Goal: Information Seeking & Learning: Learn about a topic

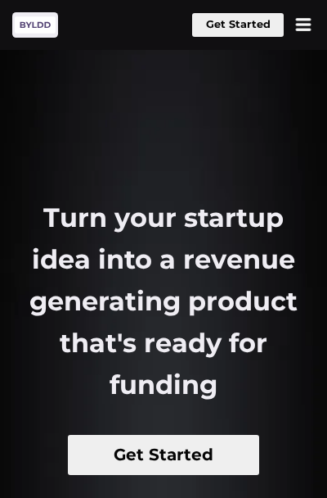
click at [308, 23] on button at bounding box center [303, 24] width 23 height 23
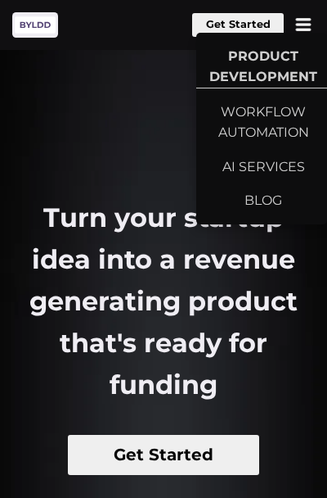
click at [308, 23] on button at bounding box center [303, 24] width 23 height 23
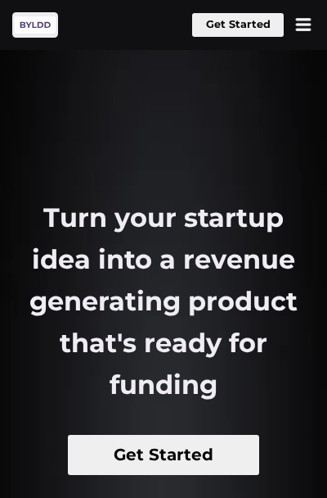
click at [178, 141] on section "Turn your startup idea into a revenue generating product that's ready for fundi…" at bounding box center [163, 397] width 327 height 794
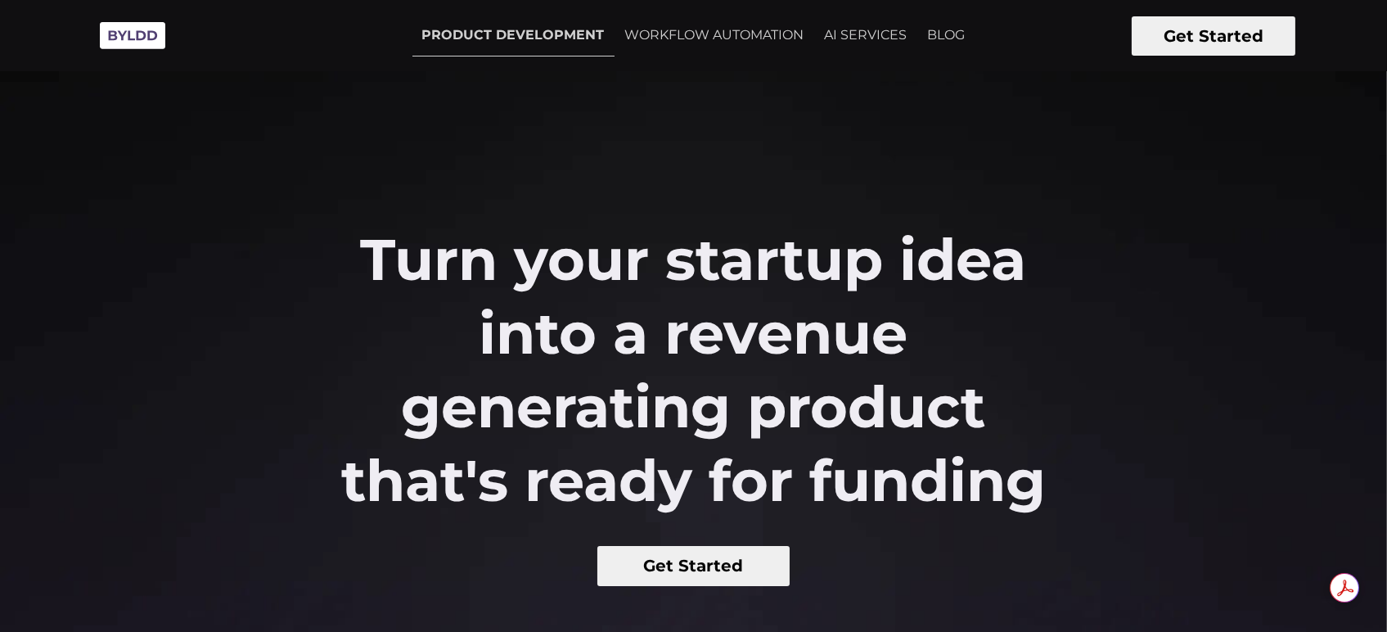
drag, startPoint x: 345, startPoint y: 244, endPoint x: 1074, endPoint y: 483, distance: 767.5
click at [1074, 483] on h2 "Turn your startup idea into a revenue generating product that's ready for fundi…" at bounding box center [693, 370] width 763 height 295
copy h2 "Turn your startup idea into a revenue generating product that's ready for fundi…"
click at [505, 402] on h2 "Turn your startup idea into a revenue generating product that's ready for fundi…" at bounding box center [693, 370] width 763 height 295
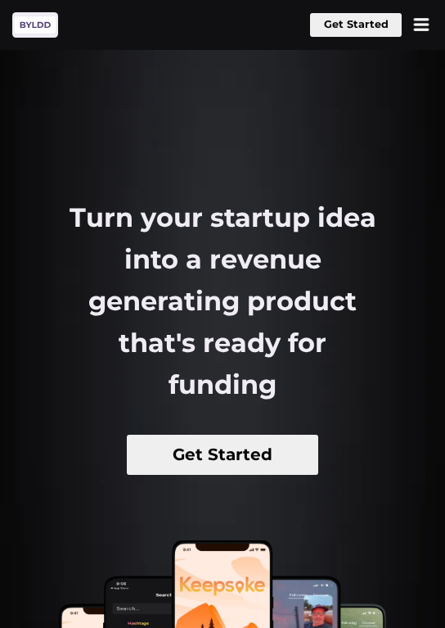
click at [419, 29] on button at bounding box center [421, 24] width 23 height 23
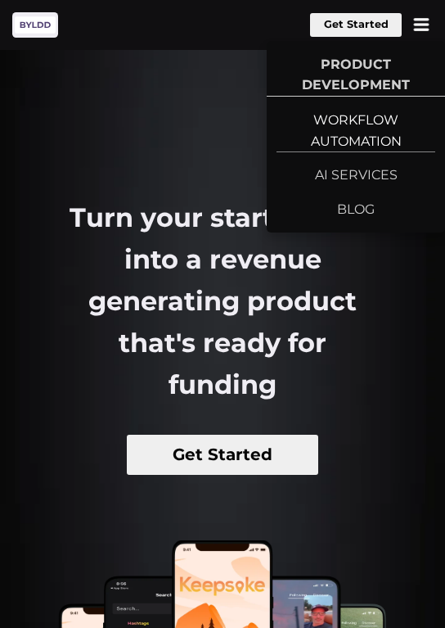
click at [375, 117] on link "WORKFLOW AUTOMATION" at bounding box center [356, 124] width 178 height 55
click at [345, 129] on link "WORKFLOW AUTOMATION" at bounding box center [356, 124] width 178 height 55
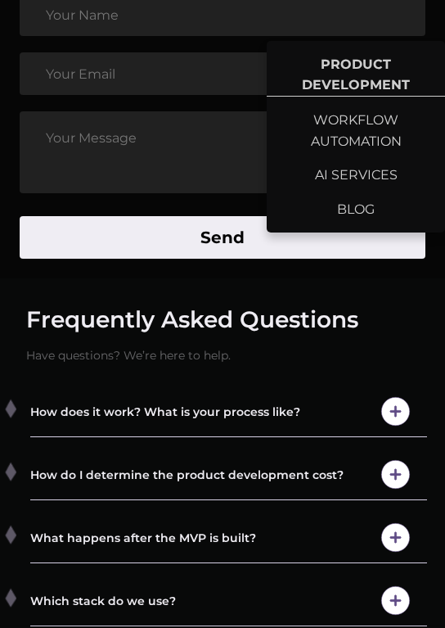
scroll to position [8157, 0]
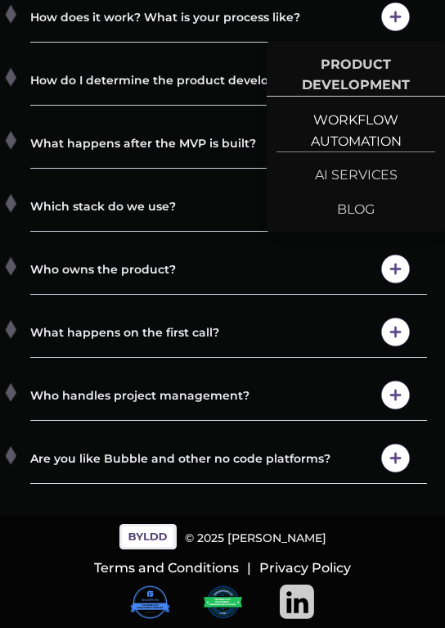
click at [345, 133] on link "WORKFLOW AUTOMATION" at bounding box center [356, 124] width 178 height 55
click at [354, 162] on link "AI SERVICES" at bounding box center [356, 168] width 178 height 34
click at [336, 206] on link "BLOG" at bounding box center [356, 203] width 178 height 34
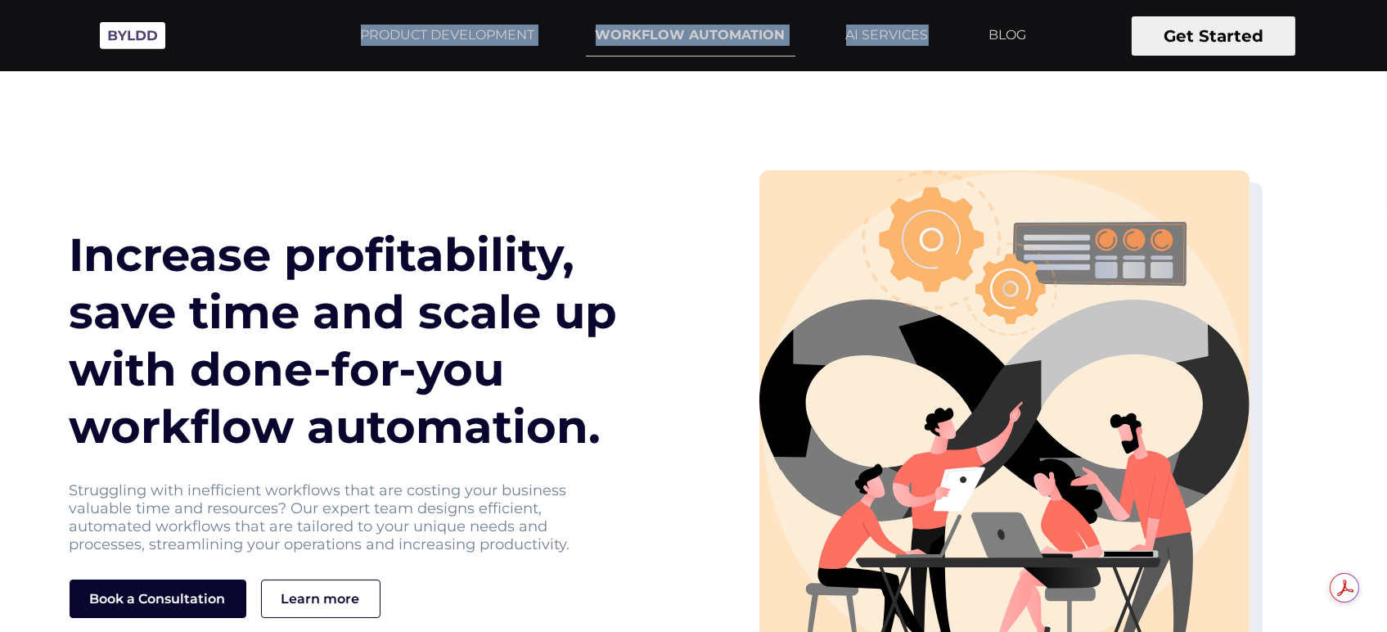
drag, startPoint x: 0, startPoint y: 0, endPoint x: 936, endPoint y: 29, distance: 936.9
click at [936, 29] on div "Get Started PRODUCT DEVELOPMENT WORKFLOW AUTOMATION AI SERVICES BLOG PRODUCT DE…" at bounding box center [671, 36] width 731 height 42
copy ul "PRODUCT DEVELOPMENT WORKFLOW AUTOMATION AI SERVICES"
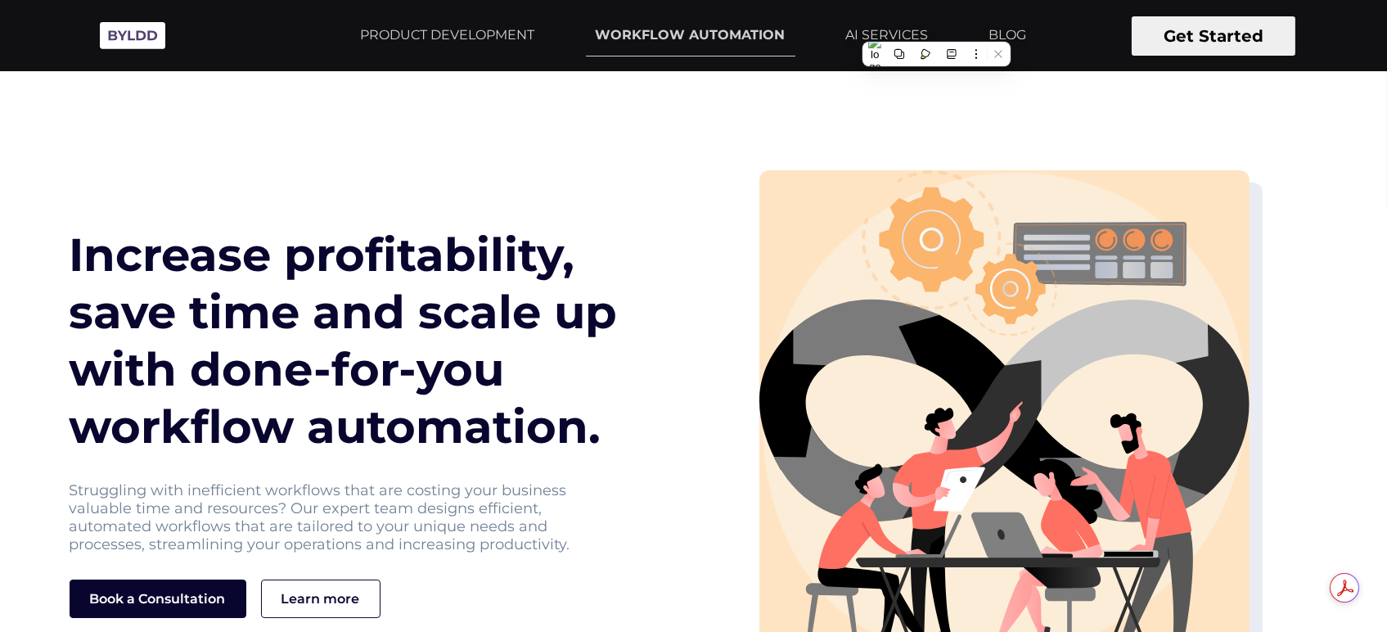
click at [495, 127] on div "Increase profitability, save time and scale up with done-for-you workflow autom…" at bounding box center [694, 380] width 1269 height 720
click at [456, 29] on link "PRODUCT DEVELOPMENT" at bounding box center [448, 35] width 194 height 41
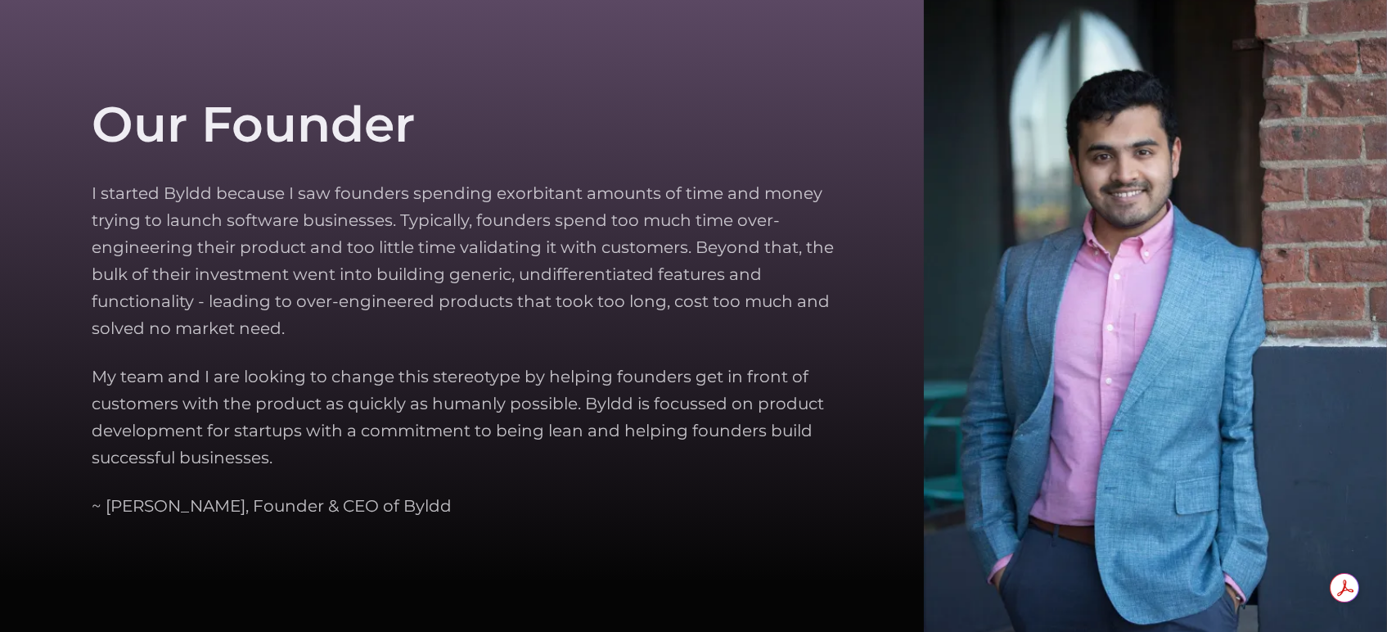
scroll to position [4983, 0]
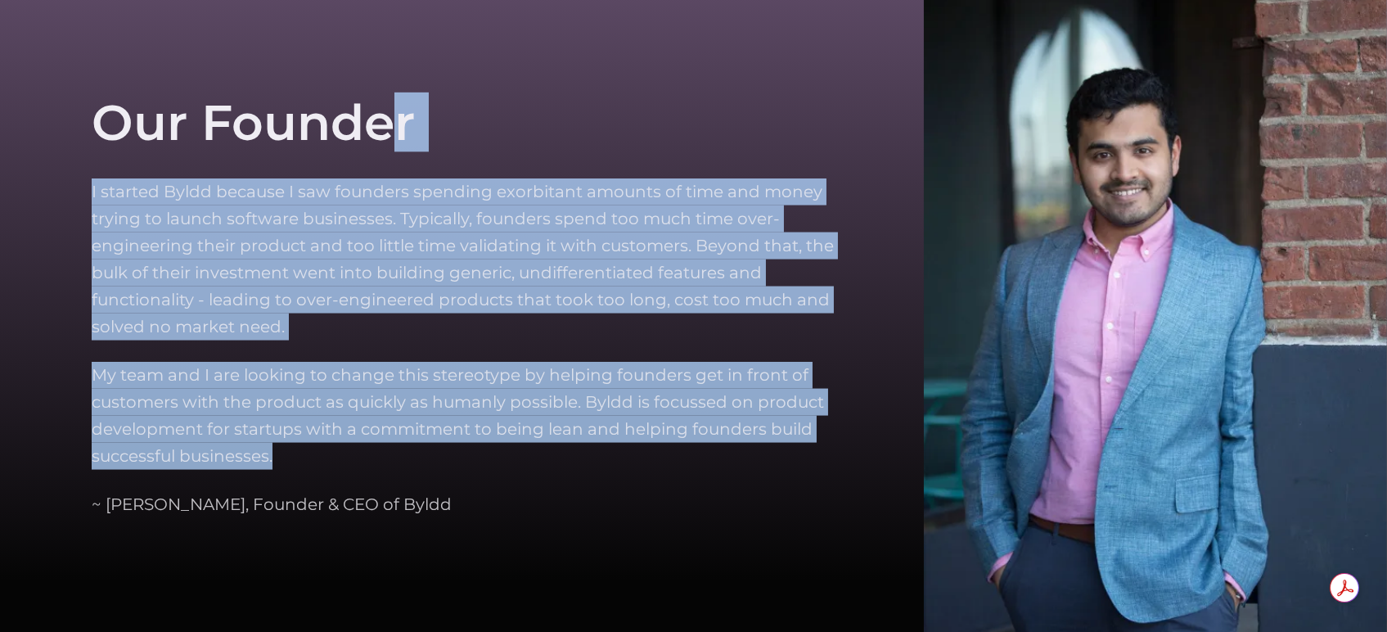
drag, startPoint x: 66, startPoint y: 70, endPoint x: 487, endPoint y: 494, distance: 597.3
click at [487, 494] on section "Our Founder I started Byldd because I saw founders spending exorbitant amounts …" at bounding box center [693, 305] width 1387 height 695
copy div "Our Founder I started Byldd because I saw founders spending exorbitant amounts …"
click at [576, 169] on div "Our Founder I started Byldd because I saw founders spending exorbitant amounts …" at bounding box center [481, 306] width 778 height 634
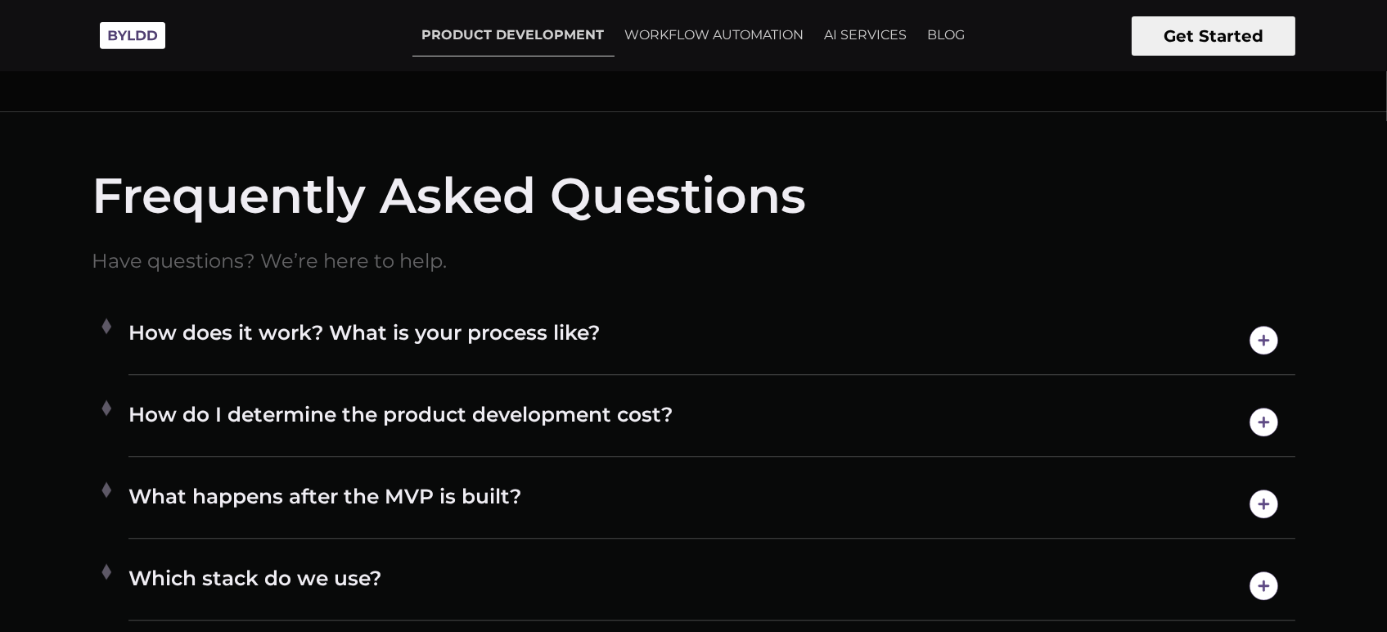
scroll to position [8402, 0]
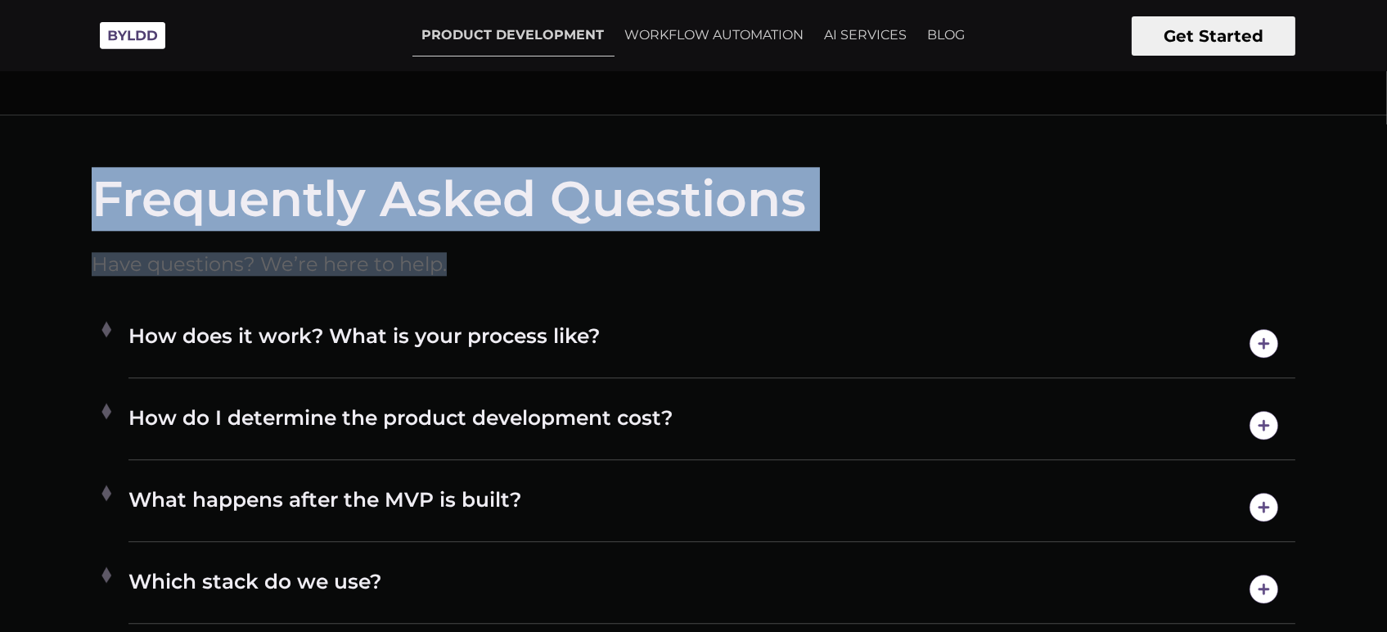
drag, startPoint x: 92, startPoint y: 194, endPoint x: 477, endPoint y: 255, distance: 390.3
click at [477, 255] on div "Frequently Asked Questions Have questions? We’re here to help." at bounding box center [694, 235] width 1204 height 136
copy div "Frequently Asked Questions Have questions? We’re here to help."
click at [713, 44] on link "WORKFLOW AUTOMATION" at bounding box center [715, 35] width 199 height 41
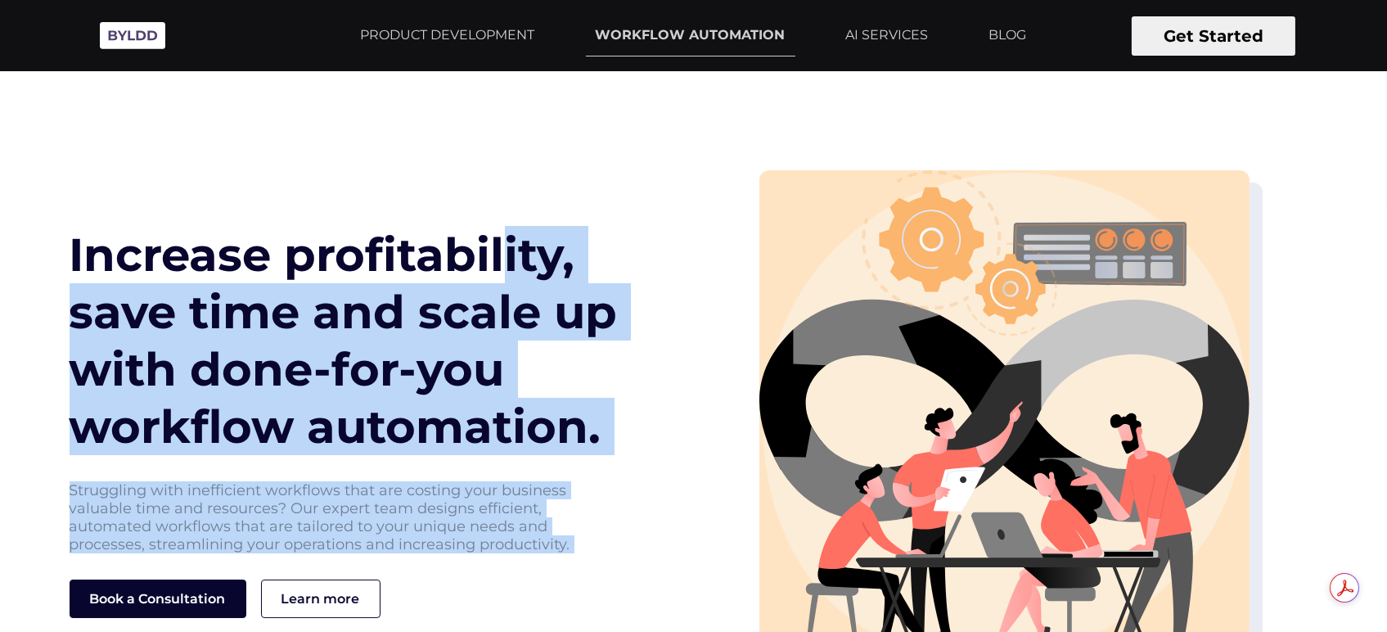
drag, startPoint x: 73, startPoint y: 233, endPoint x: 576, endPoint y: 557, distance: 598.3
click at [576, 557] on div "Increase profitability, save time and scale up with done-for-you workflow autom…" at bounding box center [377, 422] width 634 height 393
copy div "Increase profitability, save time and scale up with done-for-you workflow autom…"
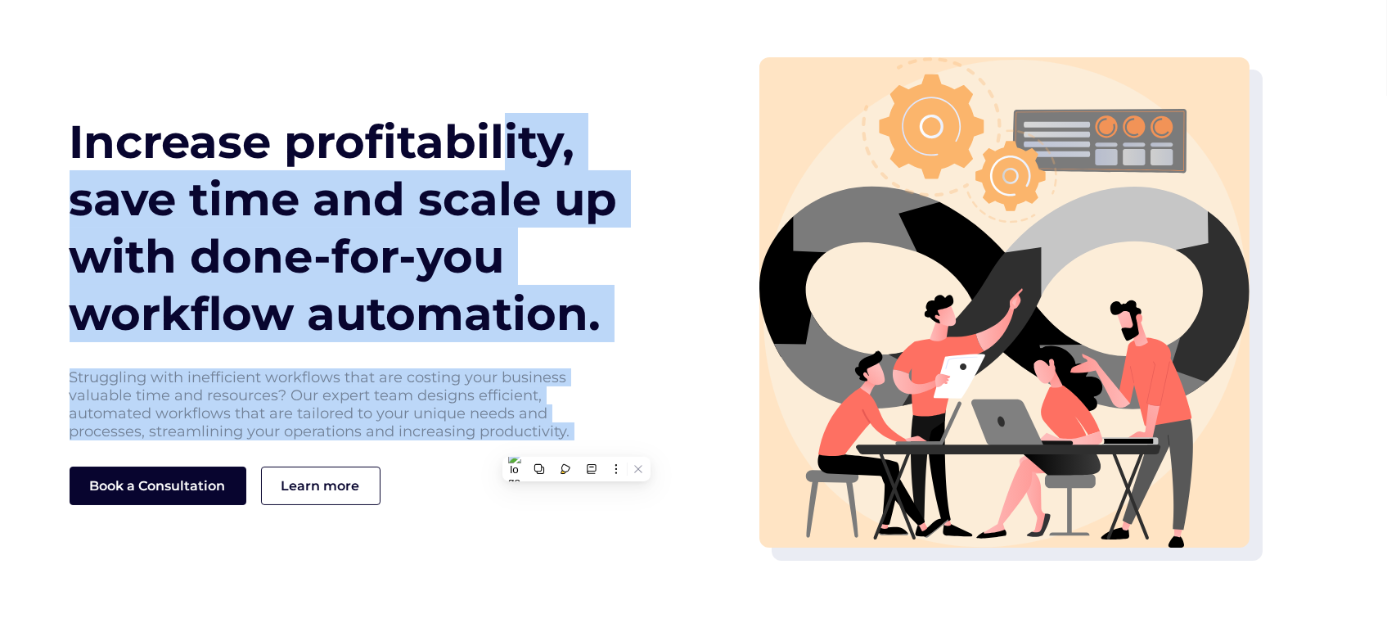
scroll to position [124, 0]
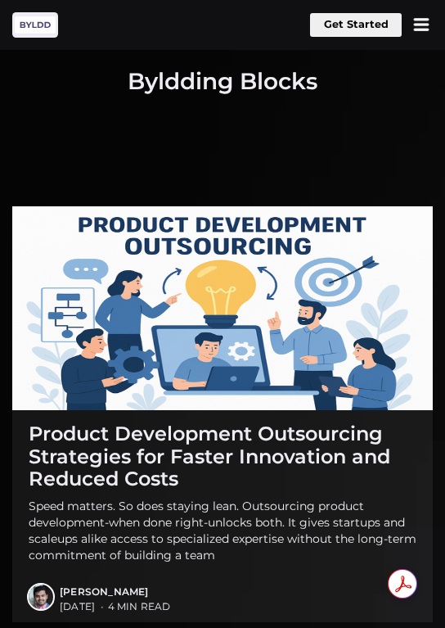
click at [423, 27] on button at bounding box center [421, 24] width 23 height 23
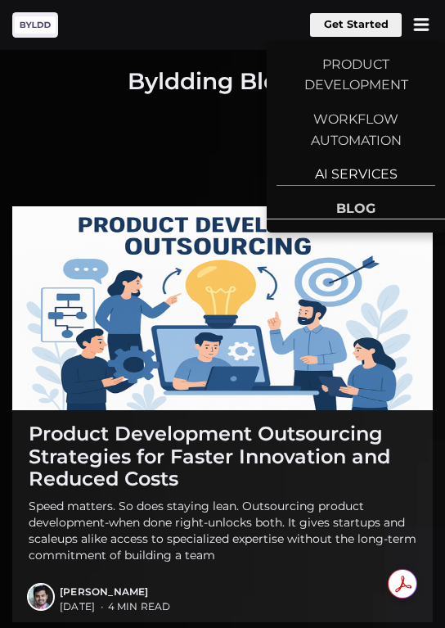
click at [367, 165] on link "AI SERVICES" at bounding box center [356, 168] width 178 height 34
click at [328, 74] on link "PRODUCT DEVELOPMENT" at bounding box center [356, 68] width 178 height 55
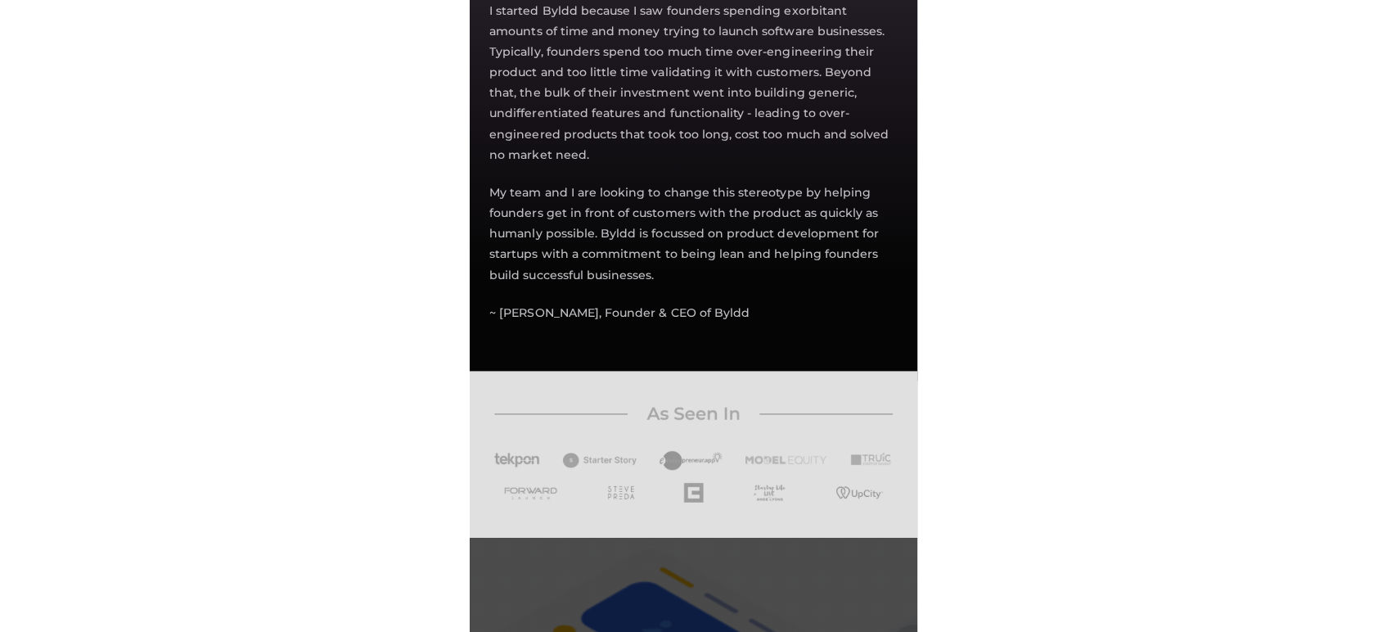
scroll to position [3197, 0]
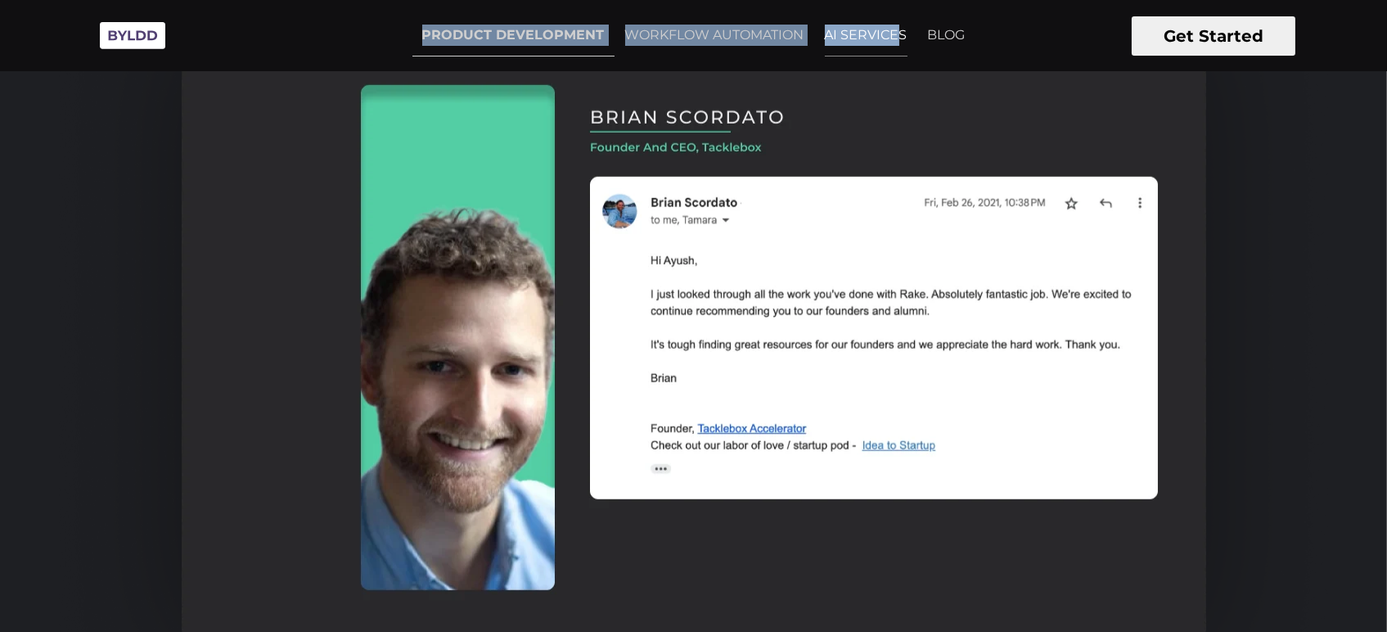
drag, startPoint x: 405, startPoint y: 16, endPoint x: 907, endPoint y: 31, distance: 502.0
click at [444, 31] on div "Get Started PRODUCT DEVELOPMENT WORKFLOW AUTOMATION AI SERVICES BLOG PRODUCT DE…" at bounding box center [672, 36] width 608 height 42
copy ul "PRODUCT DEVELOPMENT WORKFLOW AUTOMATION AI SERVICES"
click at [444, 149] on img at bounding box center [694, 337] width 1270 height 914
click at [444, 47] on link "WORKFLOW AUTOMATION" at bounding box center [715, 35] width 199 height 41
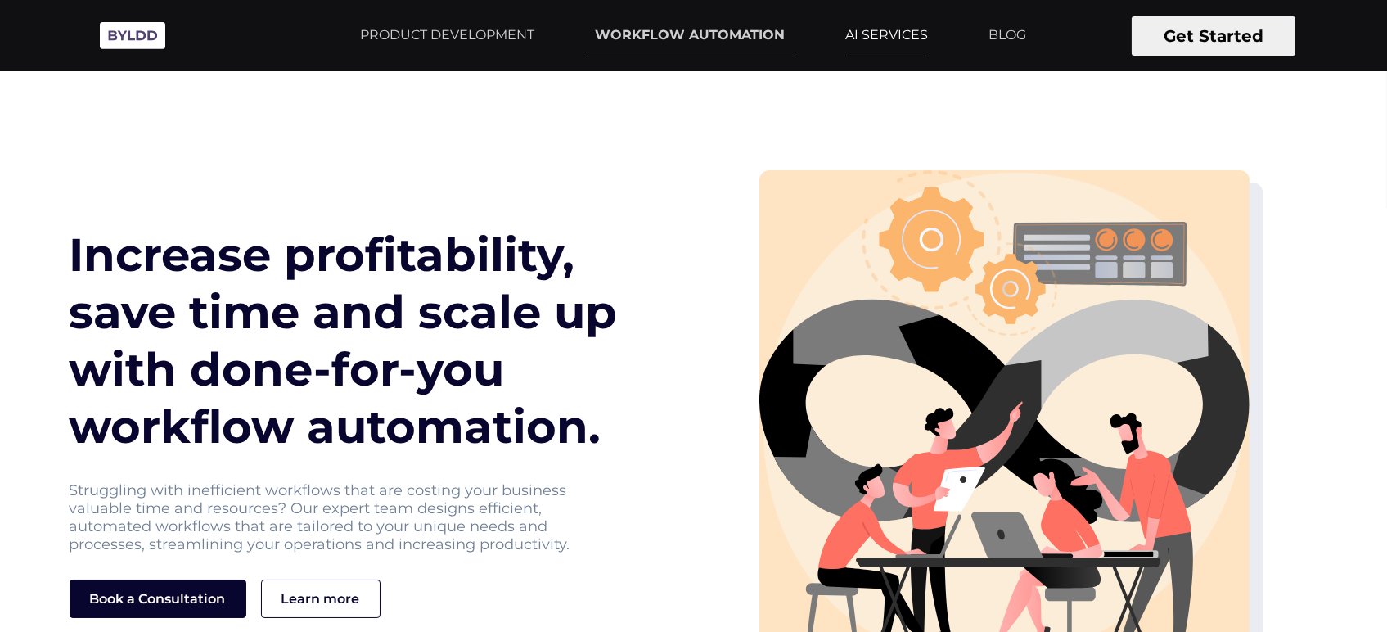
click at [897, 30] on link "AI SERVICES" at bounding box center [888, 35] width 102 height 41
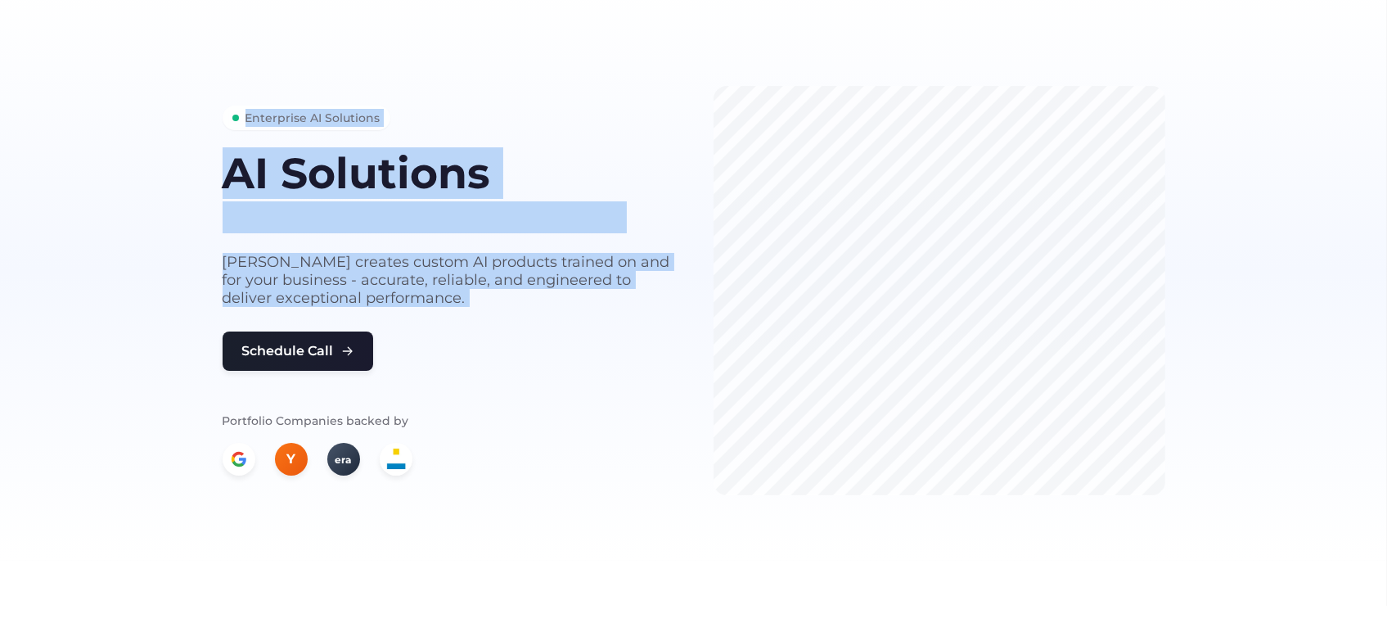
drag, startPoint x: 222, startPoint y: 148, endPoint x: 359, endPoint y: 352, distance: 245.4
click at [359, 352] on div "Enterprise AI Solutions AI Solutions built for your business needs Byldd create…" at bounding box center [449, 291] width 452 height 370
copy div "Enterprise AI Solutions AI Solutions built for your business needs Byldd create…"
click at [223, 163] on h1 "AI Solutions" at bounding box center [449, 173] width 452 height 47
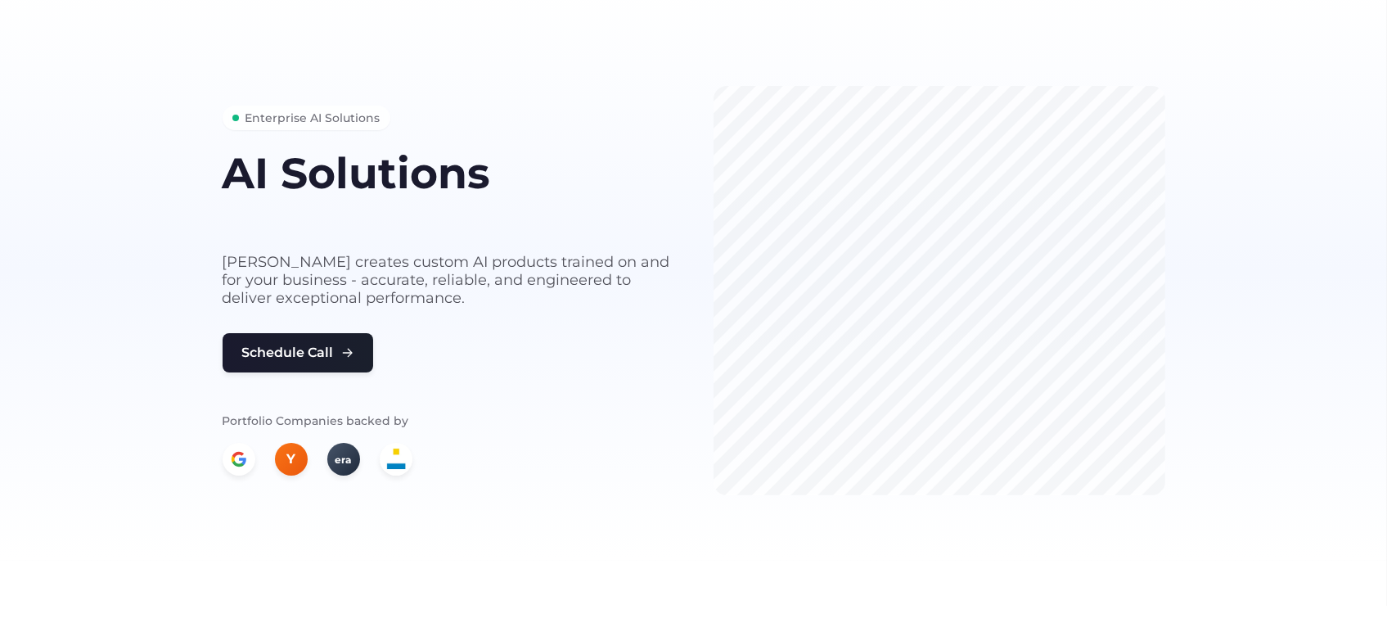
drag, startPoint x: 223, startPoint y: 163, endPoint x: 406, endPoint y: 300, distance: 229.2
click at [406, 300] on div "Enterprise AI Solutions AI Solutions built for your business needs Byldd create…" at bounding box center [449, 291] width 452 height 370
copy div "AI Solutions built for your business needs Byldd creates custom AI products tra…"
click at [187, 347] on section "Enterprise AI Solutions AI Solutions built for your business needs Byldd create…" at bounding box center [693, 271] width 1387 height 580
drag, startPoint x: 187, startPoint y: 347, endPoint x: 350, endPoint y: 343, distance: 162.1
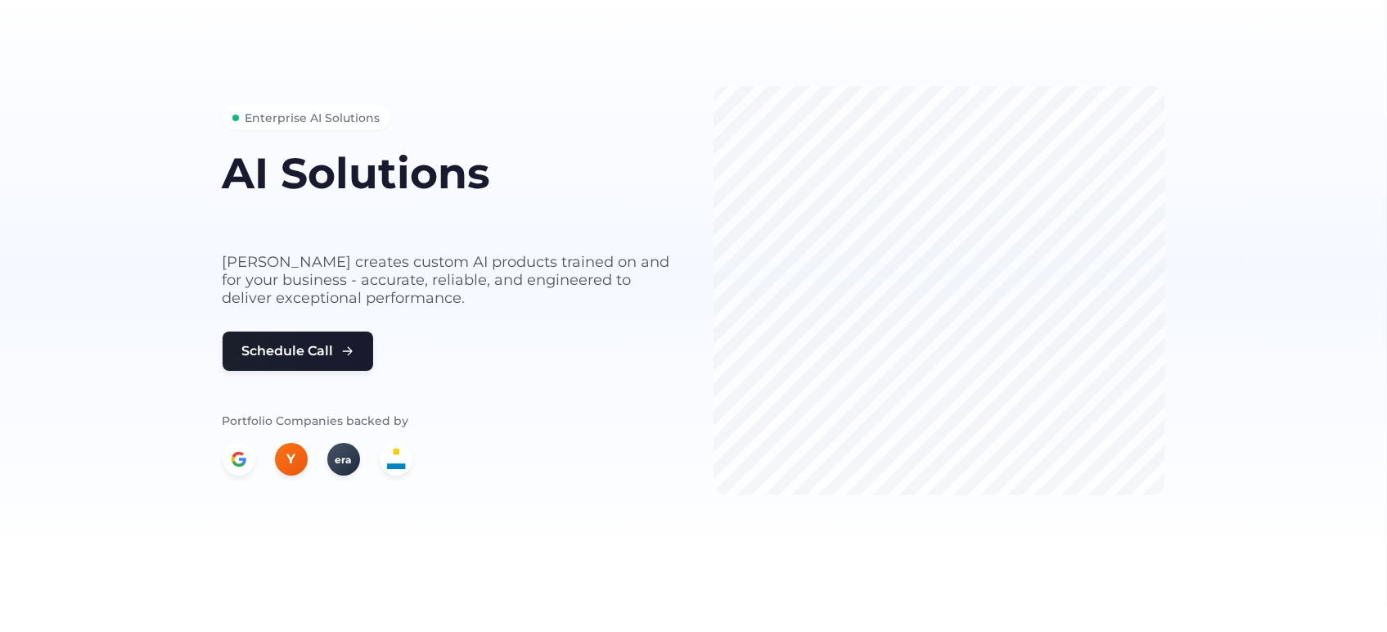
click at [350, 343] on section "Enterprise AI Solutions AI Solutions built for your business needs Byldd create…" at bounding box center [693, 271] width 1387 height 580
drag, startPoint x: 198, startPoint y: 344, endPoint x: 359, endPoint y: 348, distance: 160.5
click at [359, 348] on section "Enterprise AI Solutions AI Solutions built for your business needs Byldd create…" at bounding box center [693, 271] width 1387 height 580
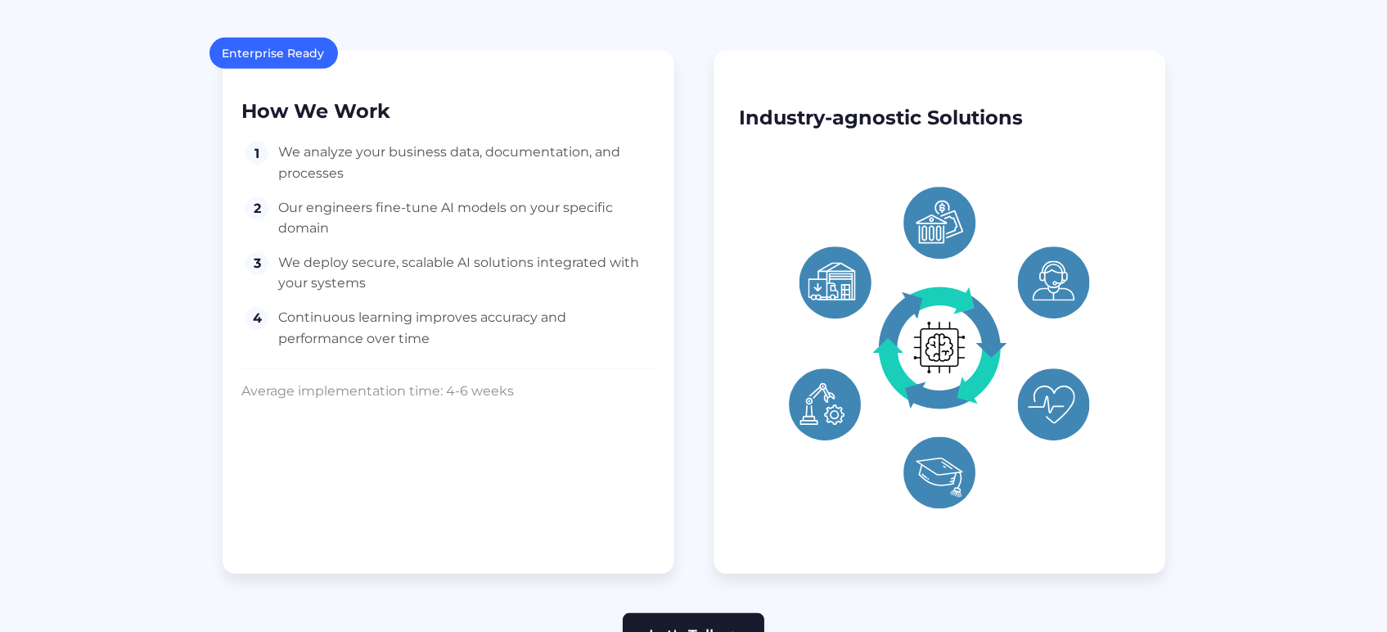
scroll to position [1571, 0]
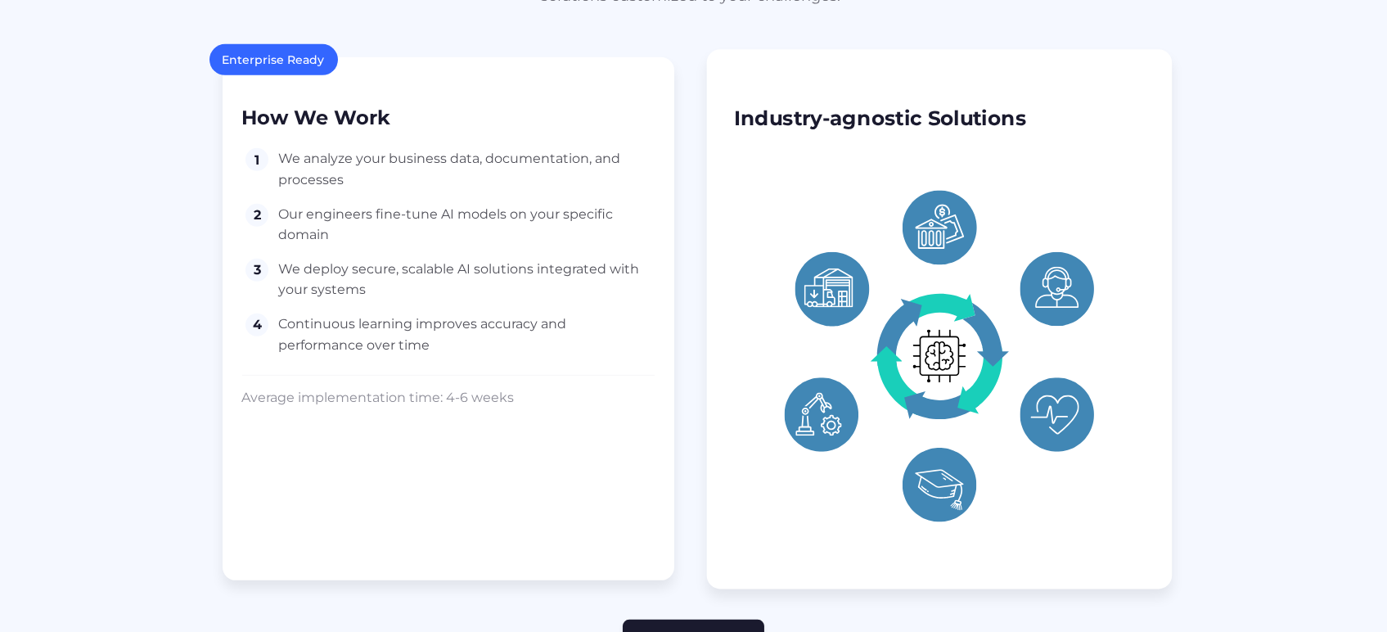
click at [837, 95] on div "Industry-agnostic Solutions" at bounding box center [939, 318] width 466 height 539
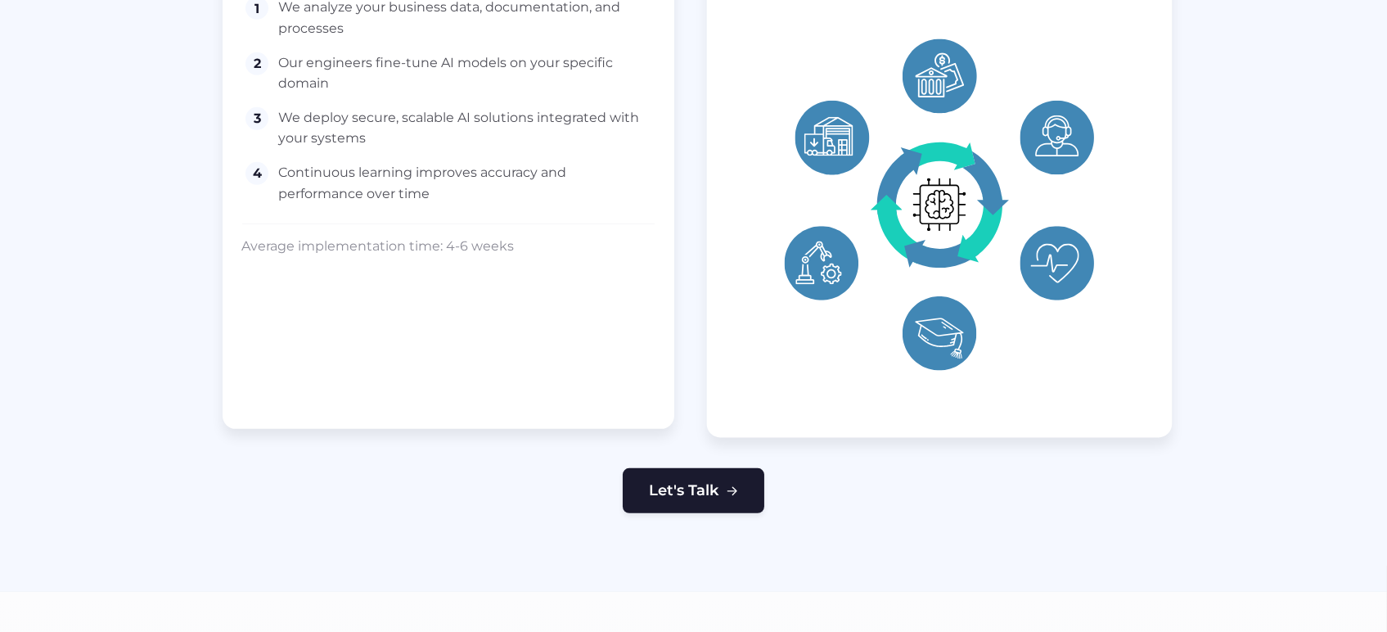
scroll to position [1724, 0]
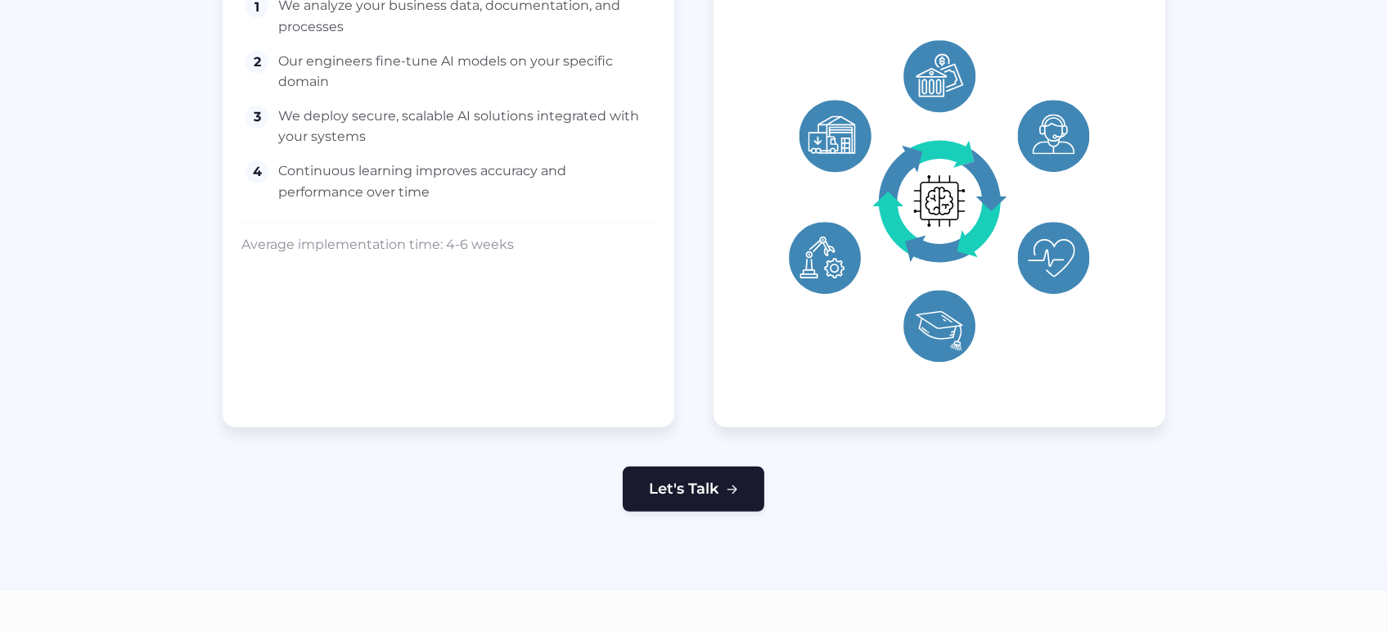
click at [463, 204] on div "How We Work 1 We analyze your business data, documentation, and processes 2 Our…" at bounding box center [448, 99] width 413 height 350
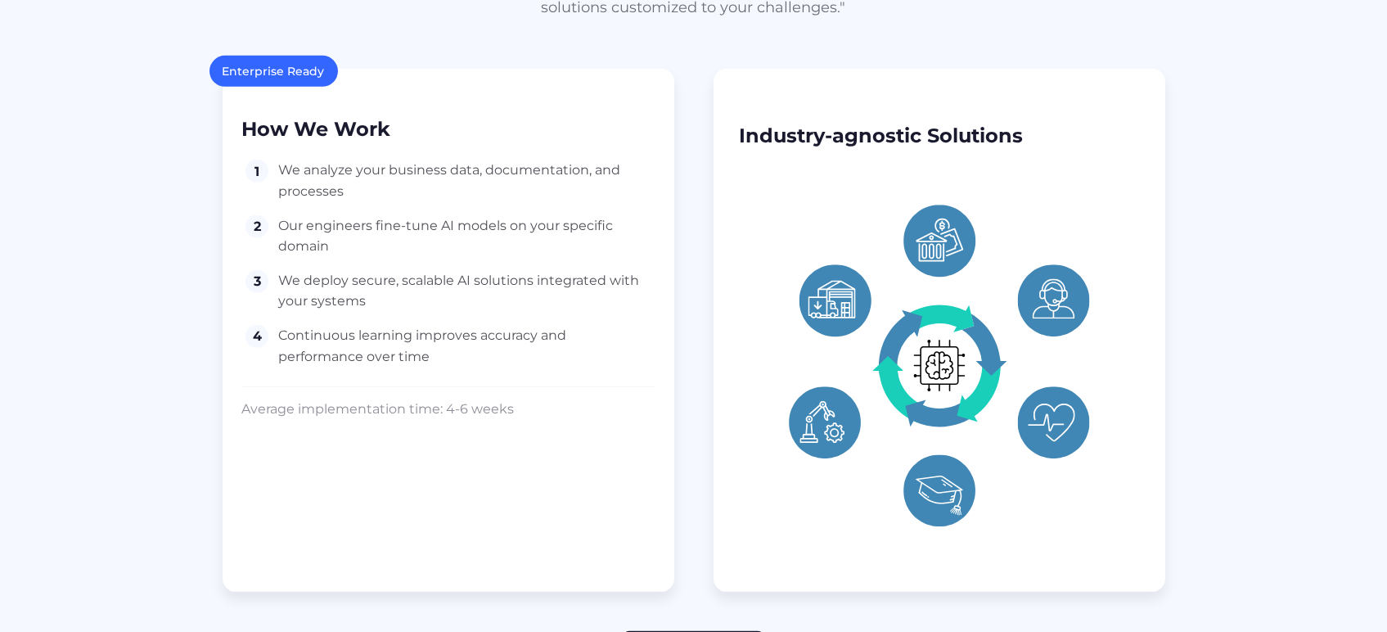
scroll to position [1564, 0]
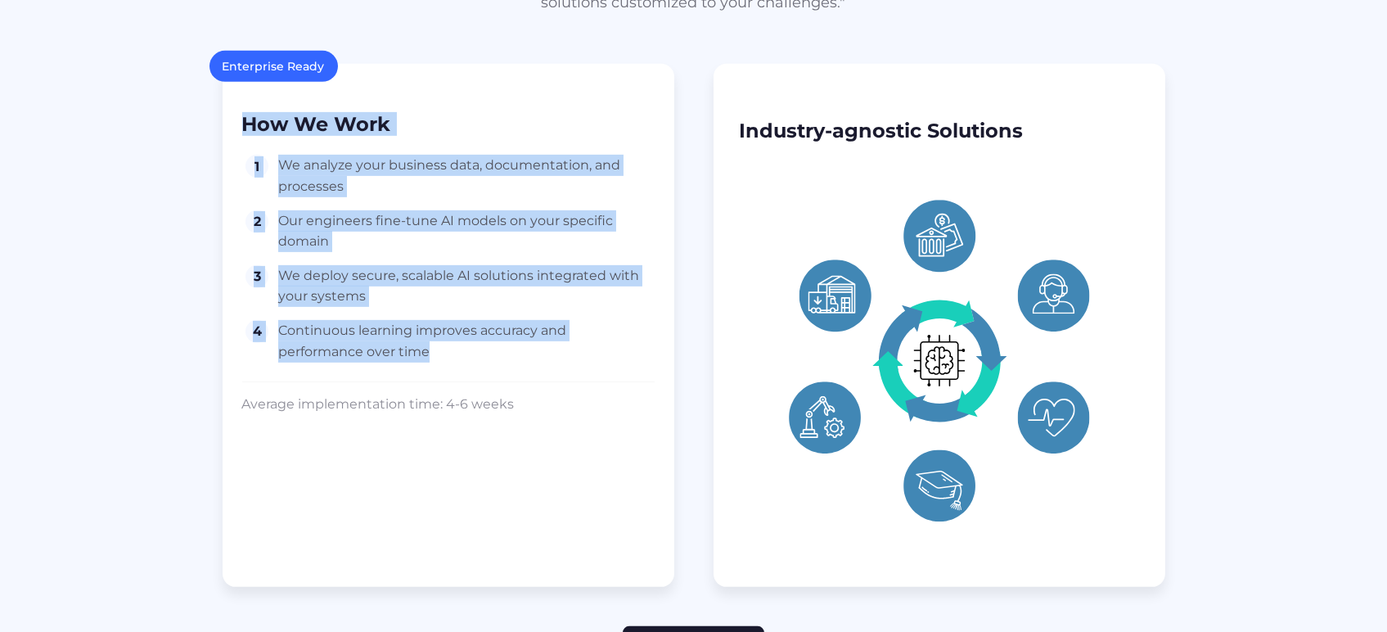
drag, startPoint x: 242, startPoint y: 116, endPoint x: 444, endPoint y: 356, distance: 313.2
click at [444, 356] on div "How We Work 1 We analyze your business data, documentation, and processes 2 Our…" at bounding box center [448, 258] width 413 height 350
copy div "How We Work 1 We analyze your business data, documentation, and processes 2 Our…"
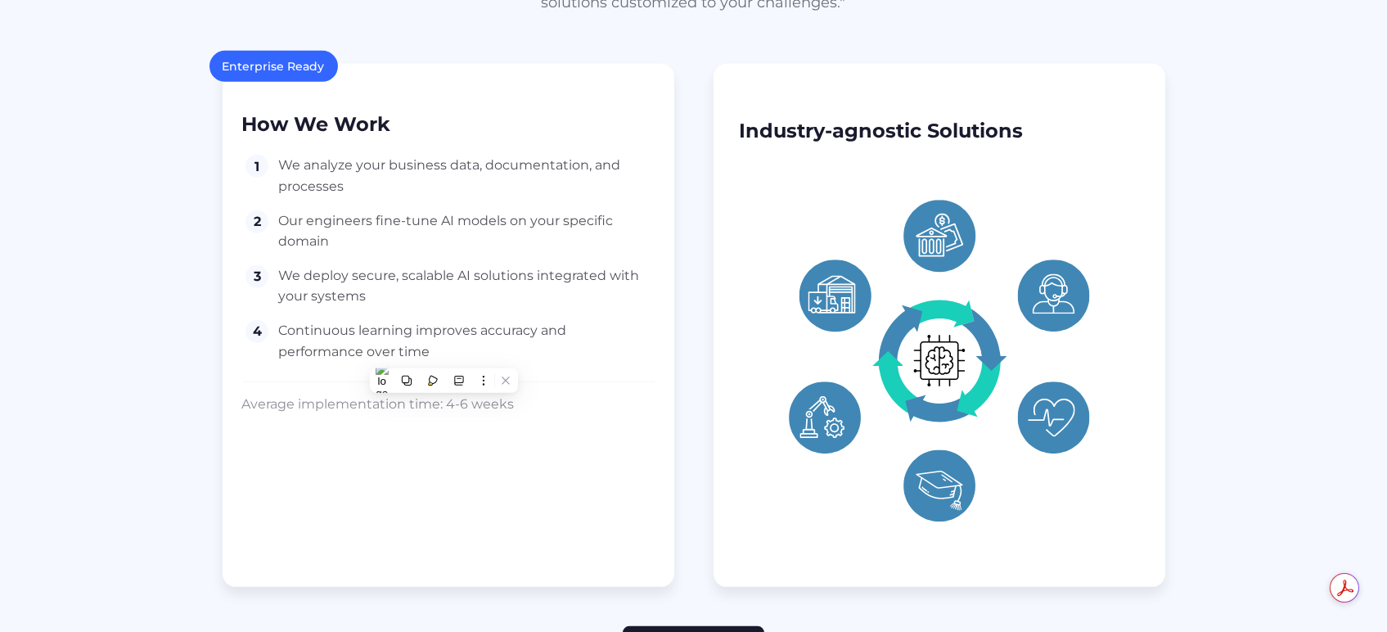
click at [510, 402] on p "Average implementation time: 4-6 weeks" at bounding box center [448, 404] width 413 height 18
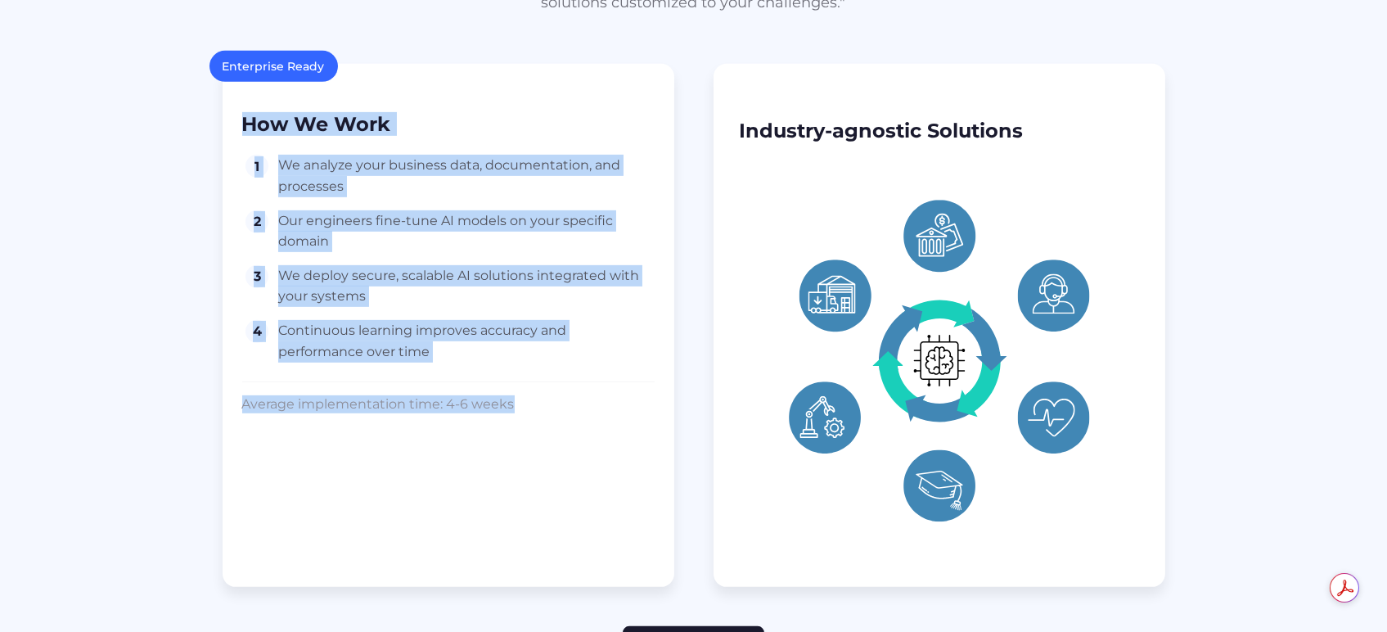
drag, startPoint x: 510, startPoint y: 402, endPoint x: 242, endPoint y: 131, distance: 380.9
click at [242, 131] on div "How We Work 1 We analyze your business data, documentation, and processes 2 Our…" at bounding box center [448, 258] width 413 height 350
copy div "How We Work 1 We analyze your business data, documentation, and processes 2 Our…"
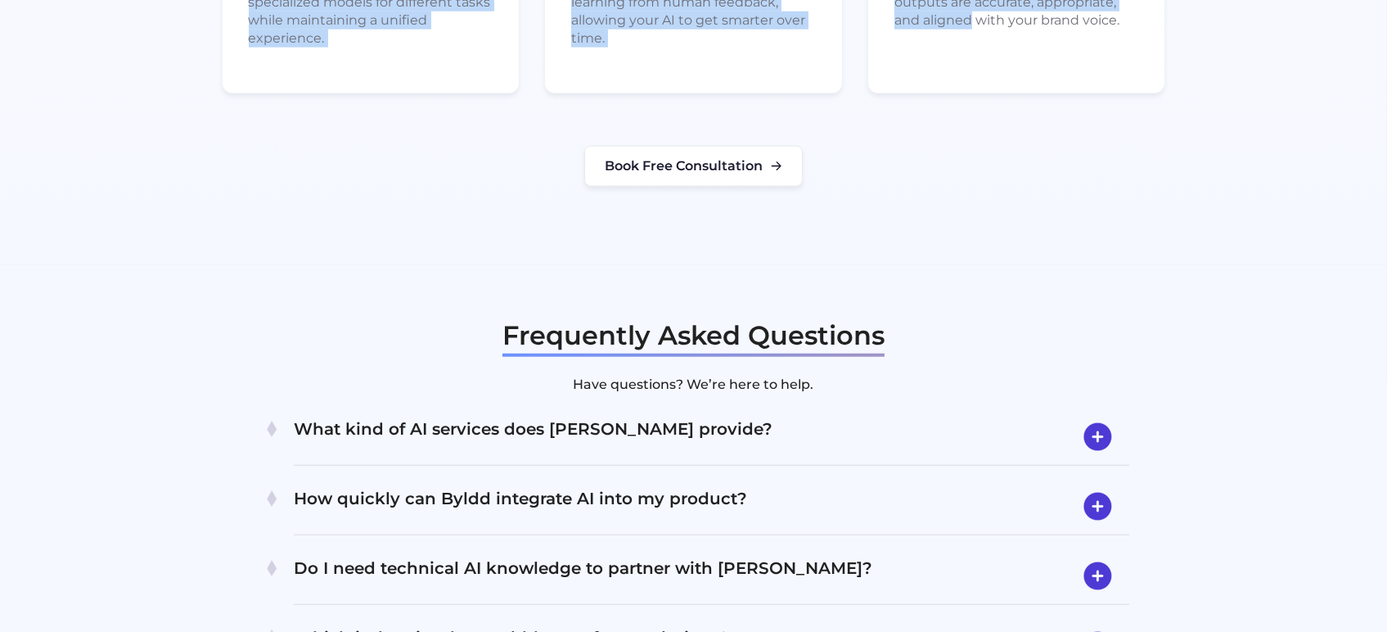
scroll to position [2846, 0]
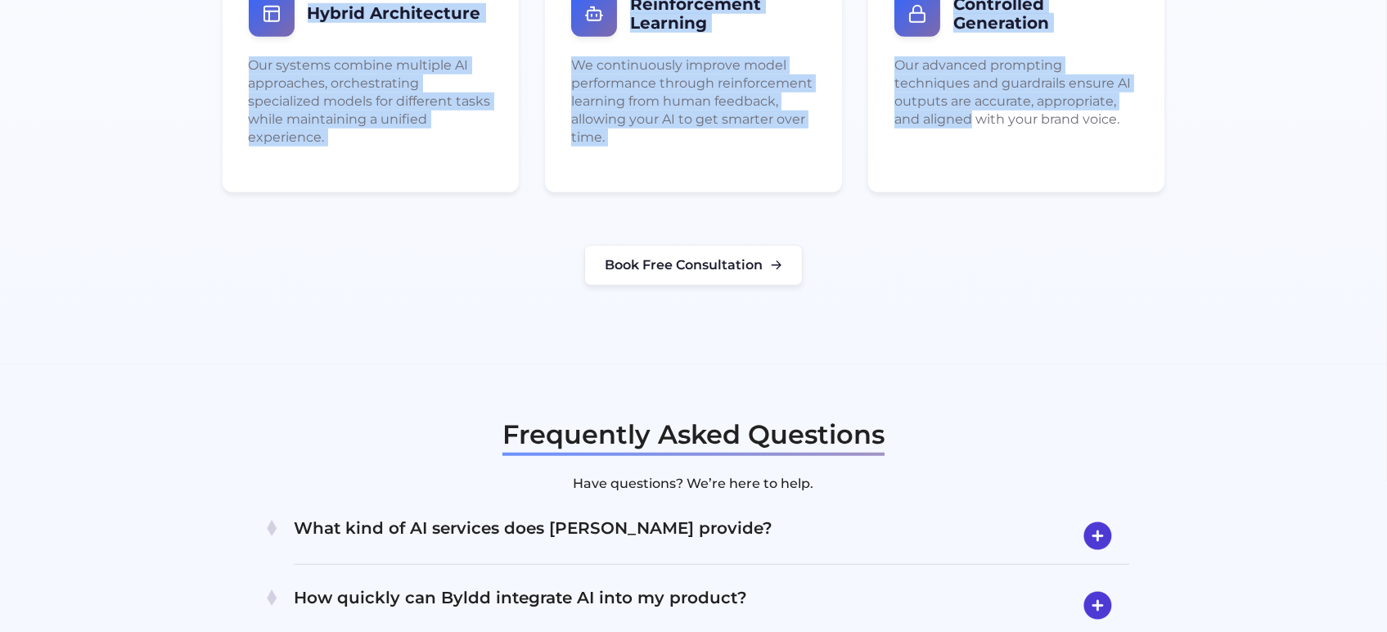
drag, startPoint x: 550, startPoint y: 133, endPoint x: 1105, endPoint y: 149, distance: 555.2
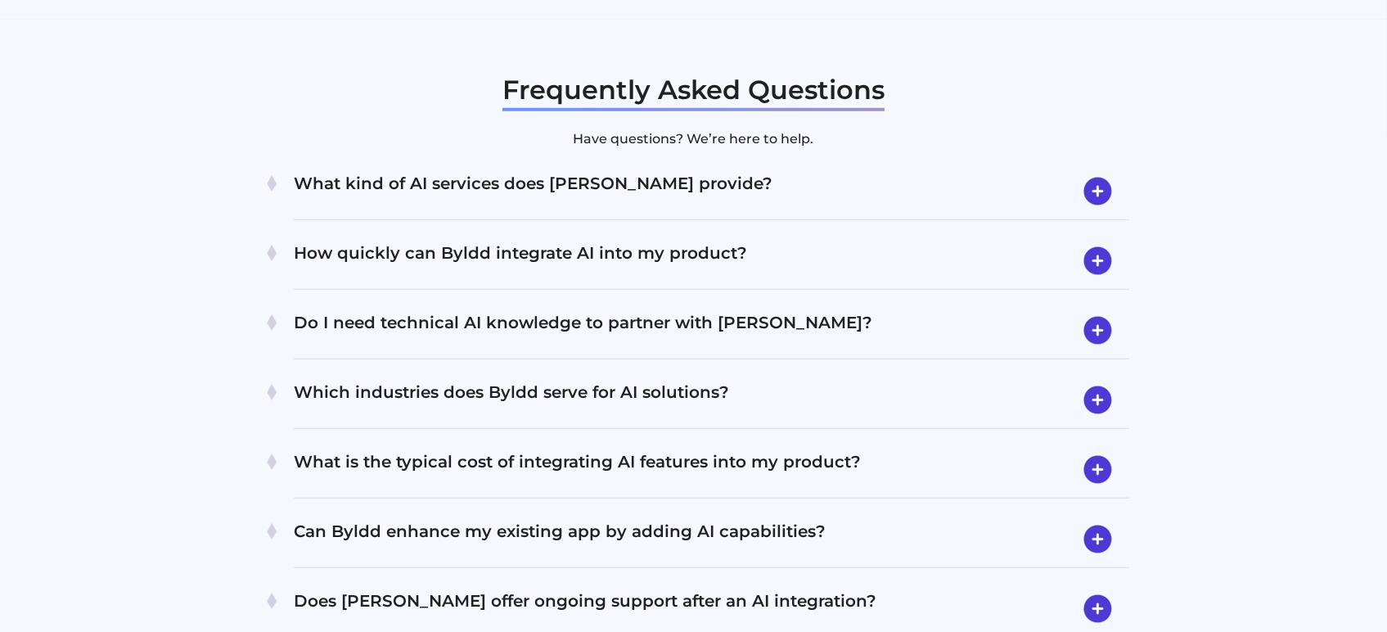
scroll to position [3192, 0]
click at [1087, 169] on img at bounding box center [1098, 190] width 42 height 43
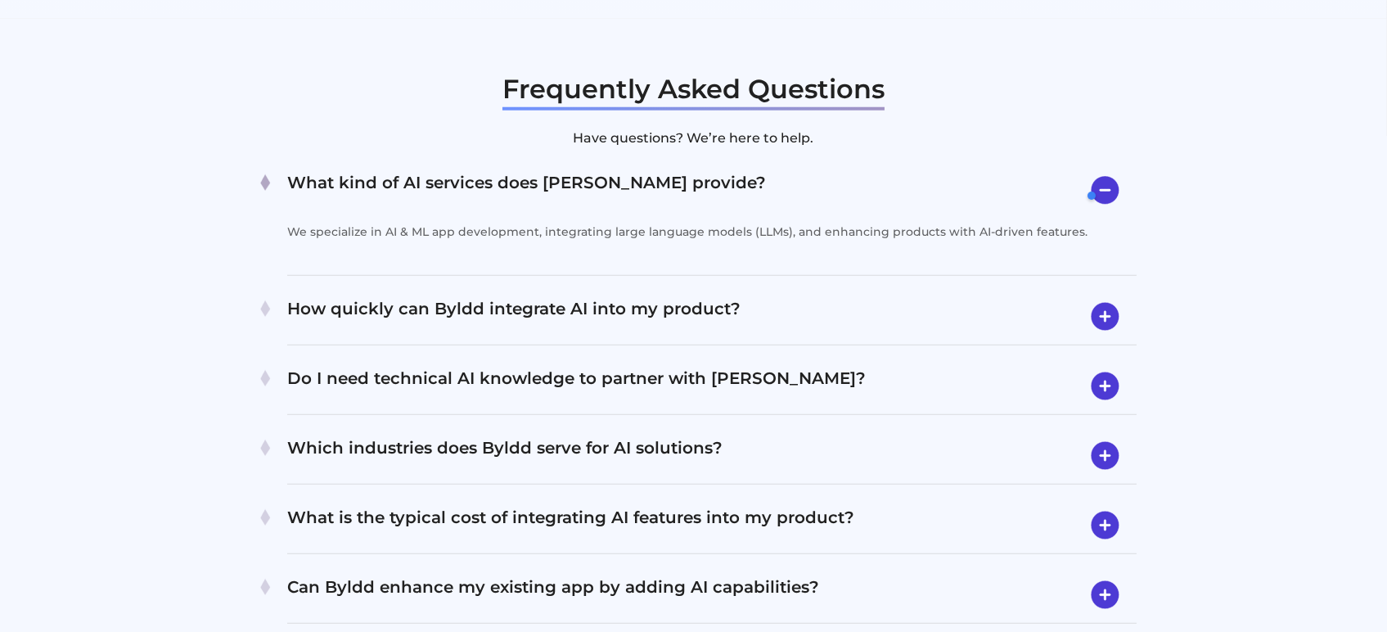
click at [1087, 169] on img at bounding box center [1106, 190] width 42 height 42
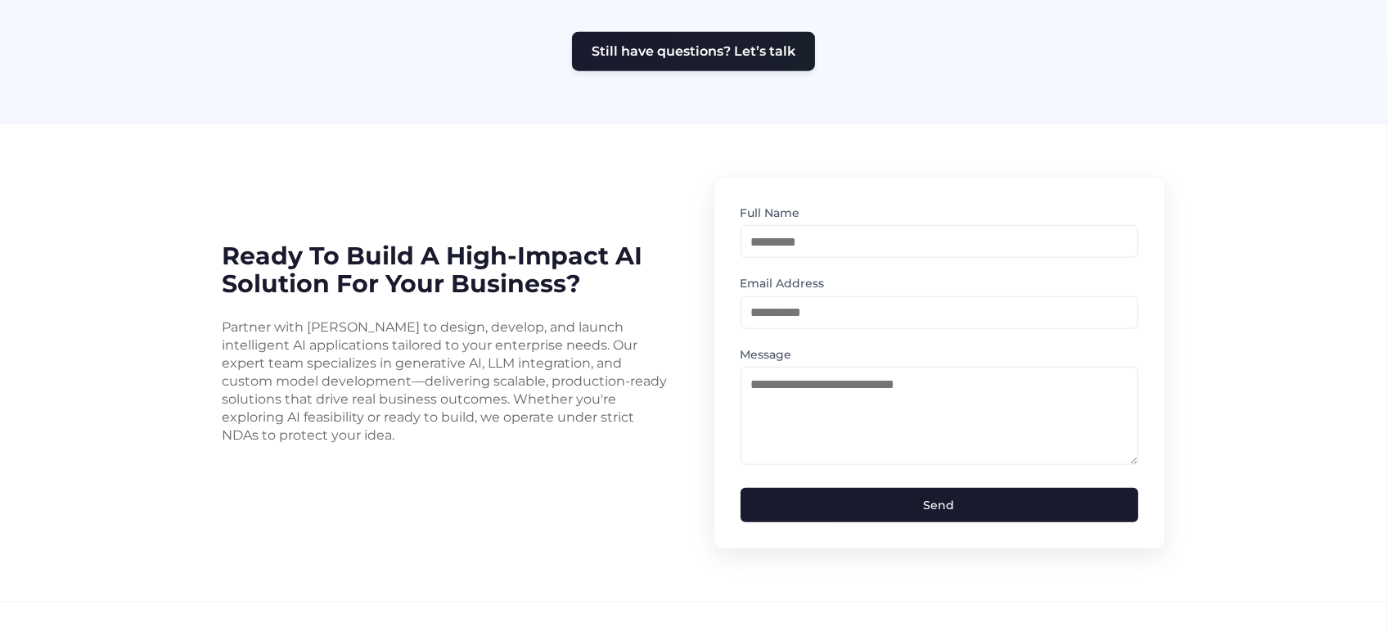
scroll to position [3897, 0]
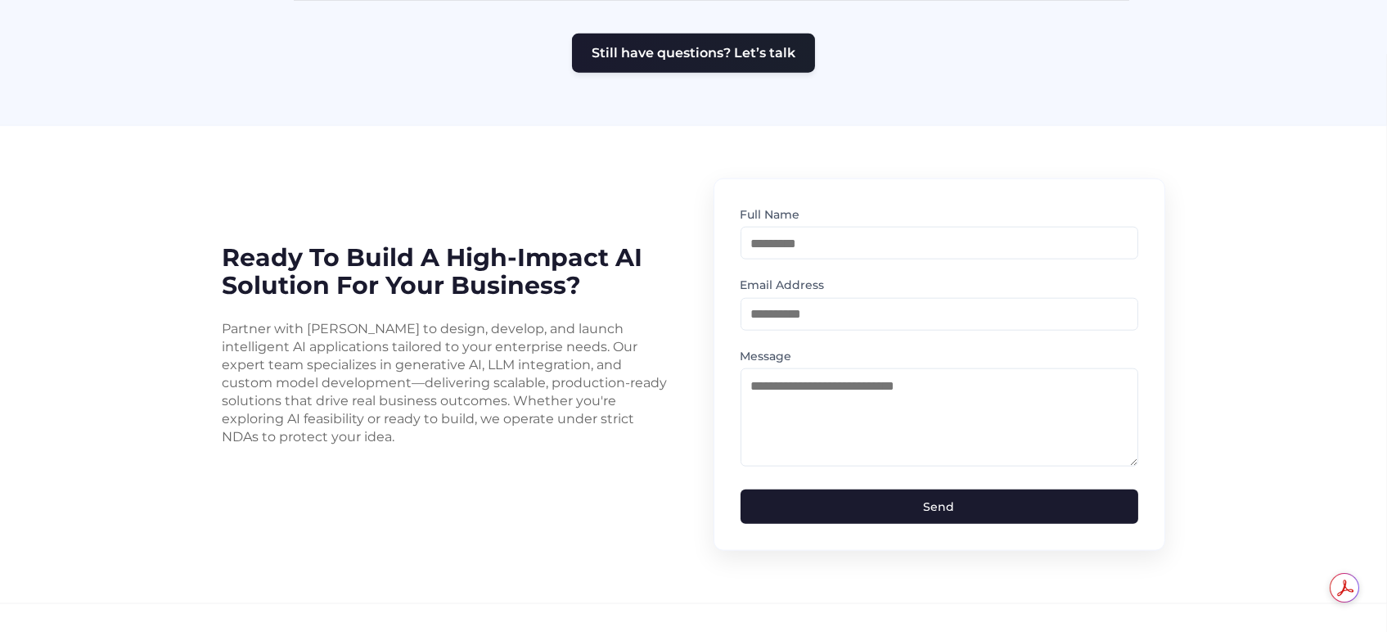
copy div "Ready to Build a High-Impact AI Solution for Your Business? Partner with Byldd …"
drag, startPoint x: 221, startPoint y: 228, endPoint x: 663, endPoint y: 404, distance: 475.8
click at [663, 404] on div "Ready to Build a High-Impact AI Solution for Your Business? Partner with Byldd …" at bounding box center [694, 364] width 982 height 372
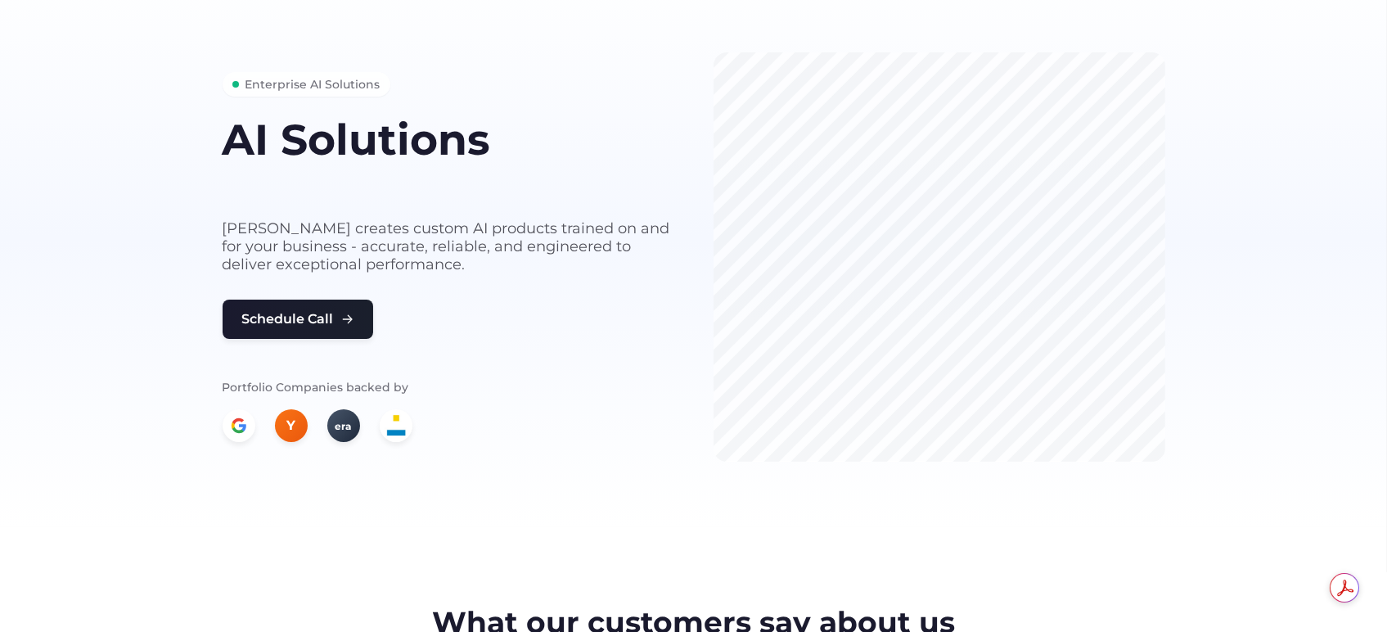
scroll to position [0, 0]
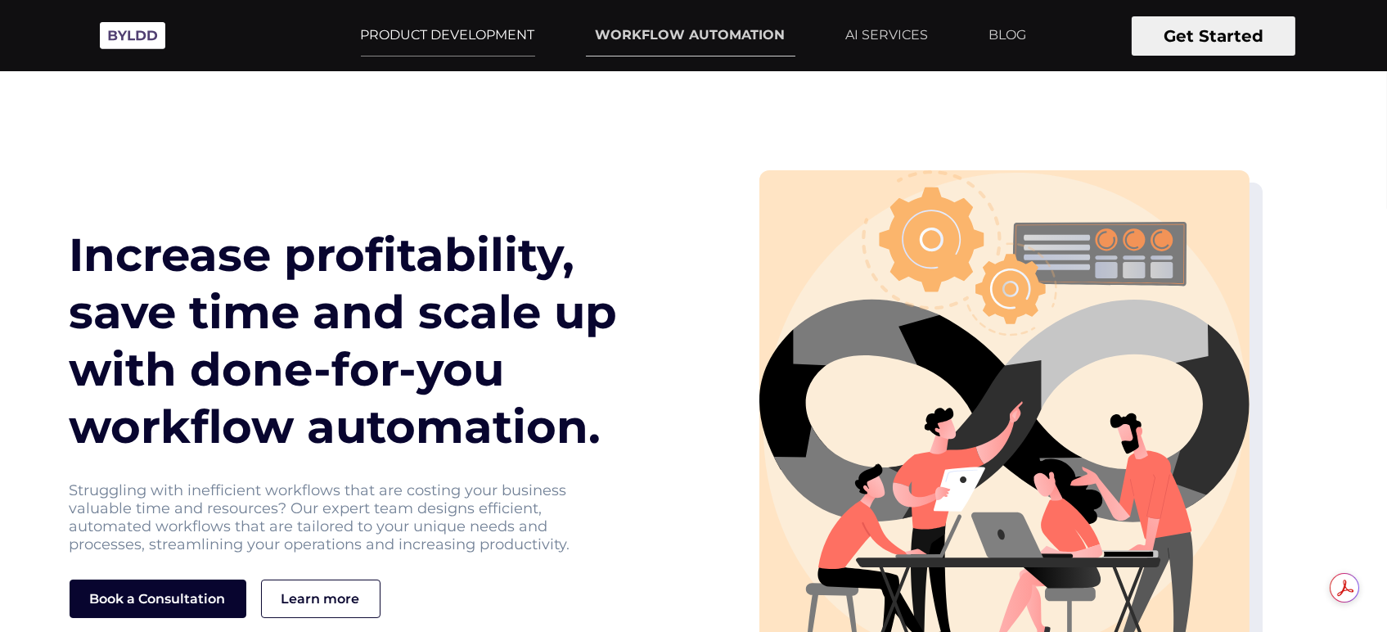
click at [434, 30] on link "PRODUCT DEVELOPMENT" at bounding box center [448, 35] width 194 height 41
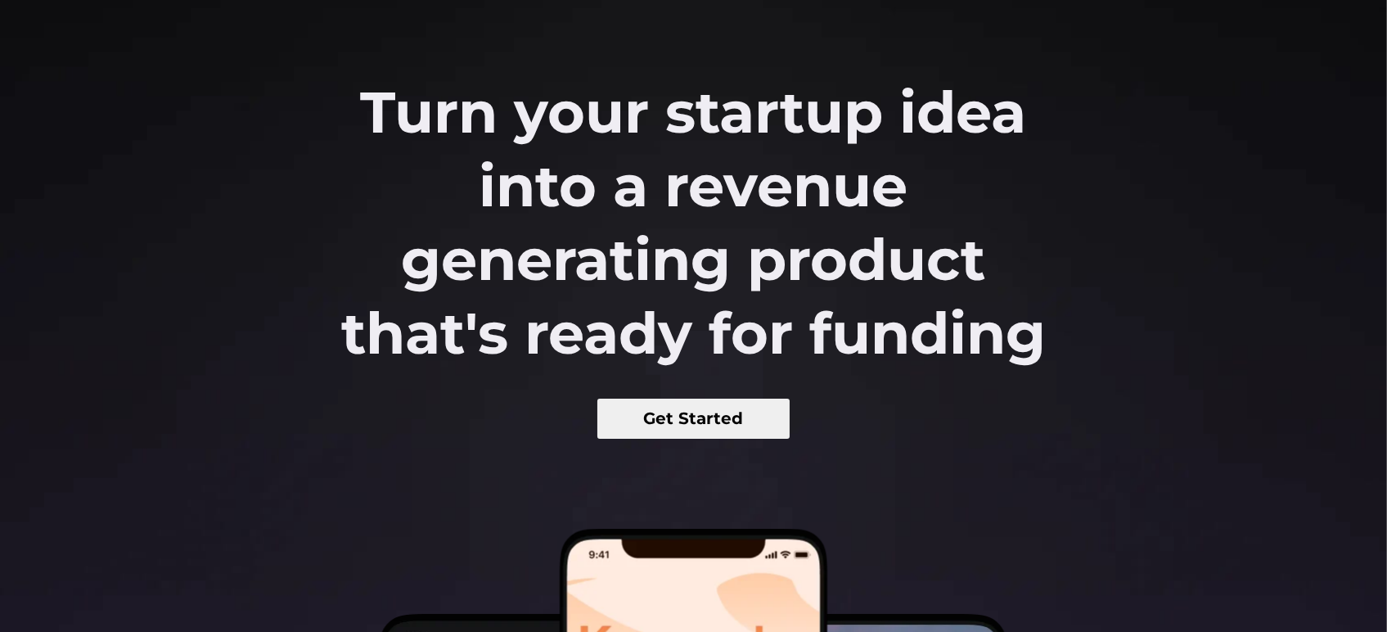
scroll to position [151, 0]
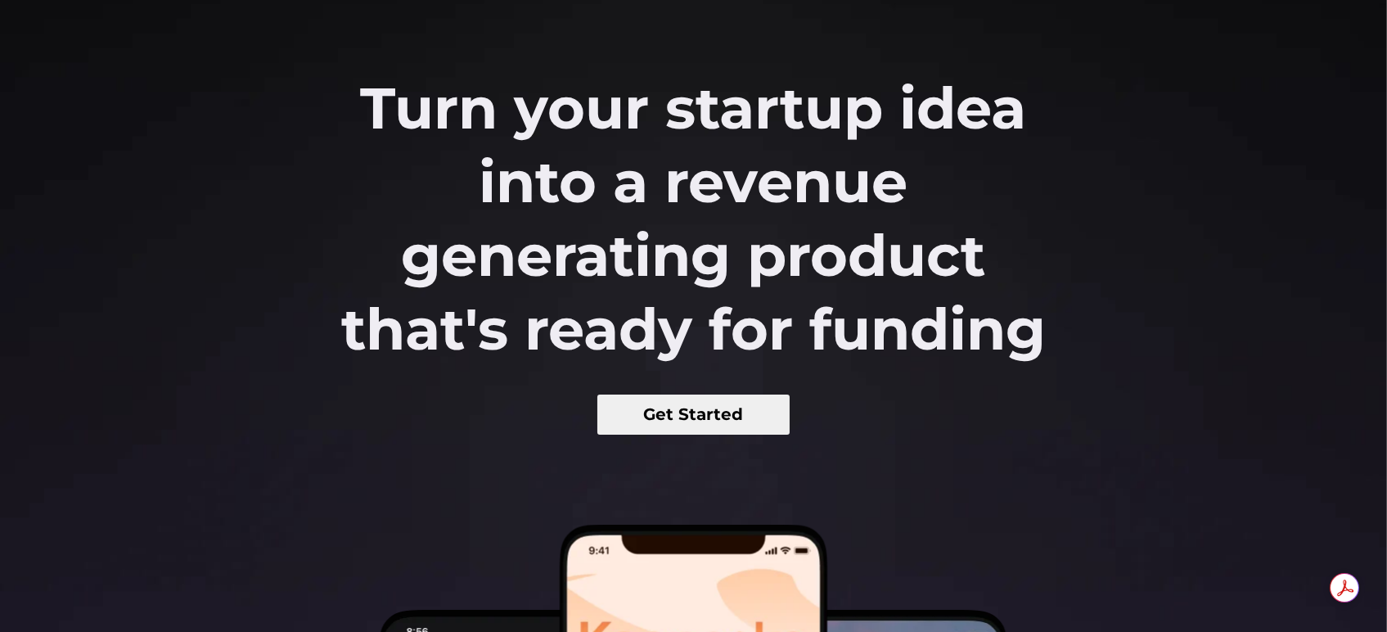
drag, startPoint x: 377, startPoint y: 103, endPoint x: 859, endPoint y: 383, distance: 558.2
click at [859, 383] on div "Turn your startup idea into a revenue generating product that's ready for fundi…" at bounding box center [693, 252] width 1387 height 363
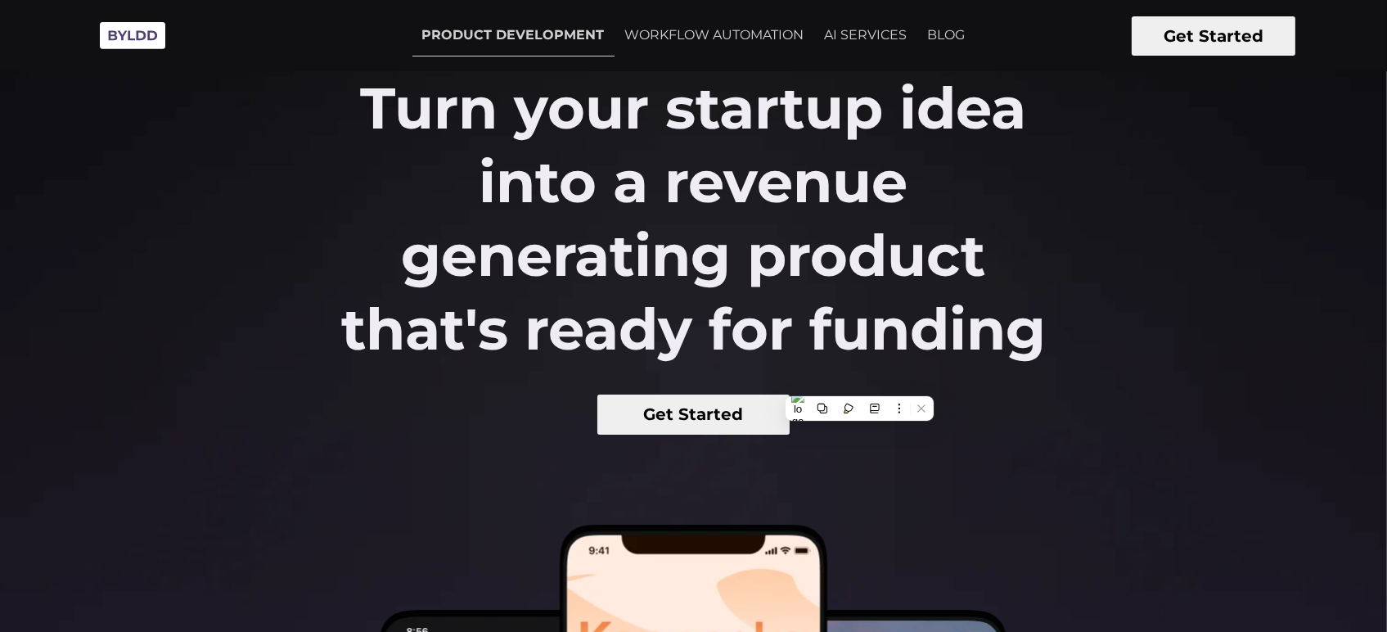
scroll to position [31, 0]
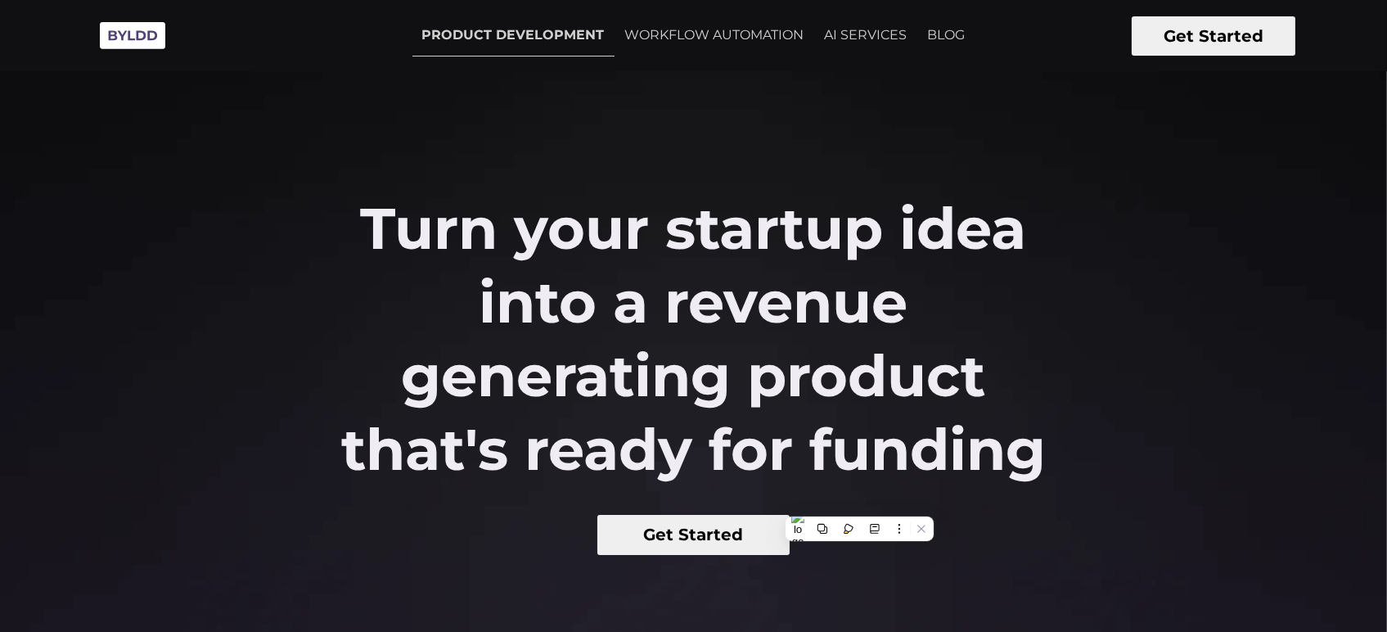
drag, startPoint x: 1058, startPoint y: 340, endPoint x: 363, endPoint y: 213, distance: 705.6
click at [363, 213] on h2 "Turn your startup idea into a revenue generating product that's ready for fundi…" at bounding box center [693, 339] width 763 height 295
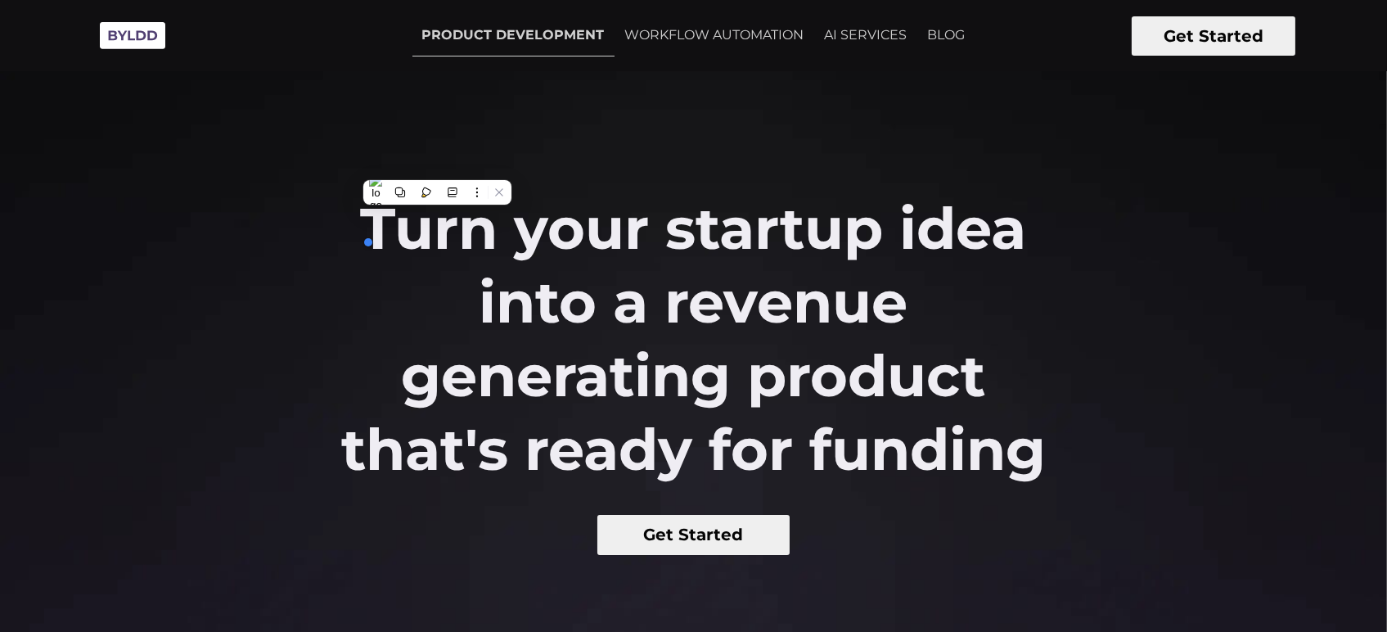
copy h2 "Turn your startup idea into a revenue generating product that's ready for fundi…"
